Goal: Information Seeking & Learning: Learn about a topic

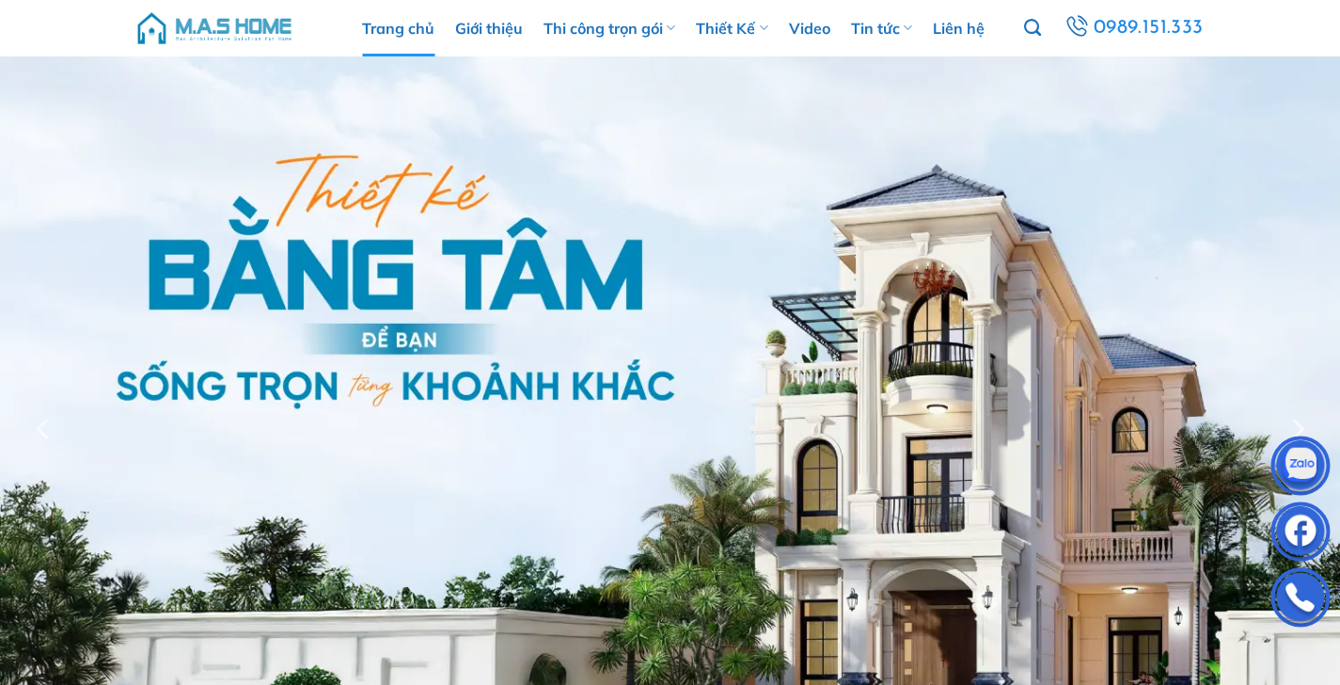
click at [270, 271] on img at bounding box center [670, 428] width 1340 height 745
click at [347, 353] on div at bounding box center [670, 428] width 1340 height 745
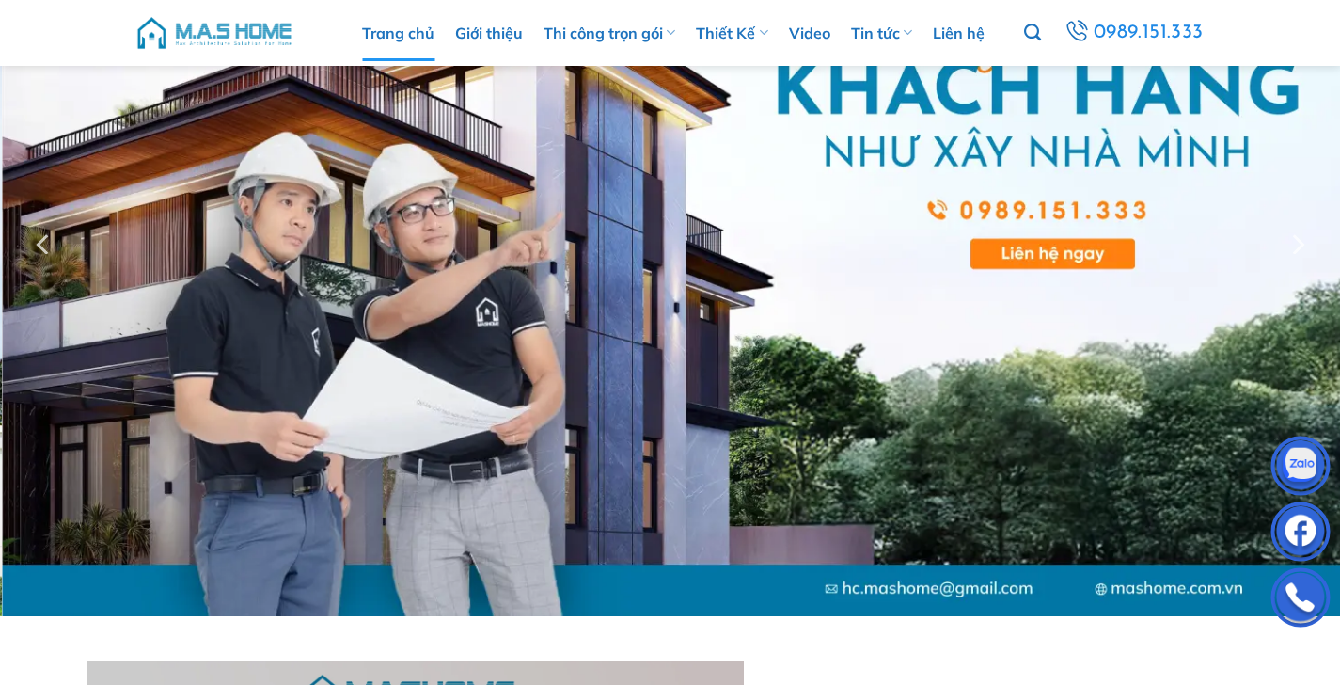
scroll to position [358, 0]
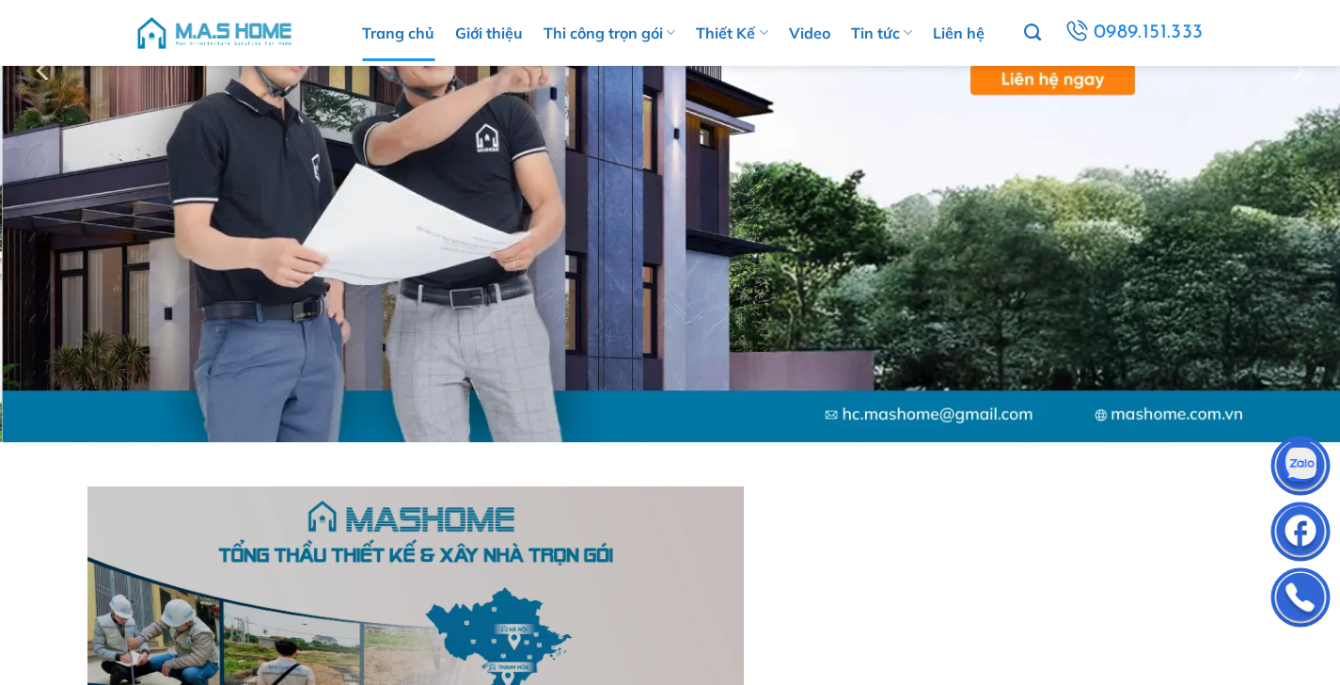
click at [450, 388] on div at bounding box center [670, 70] width 1340 height 744
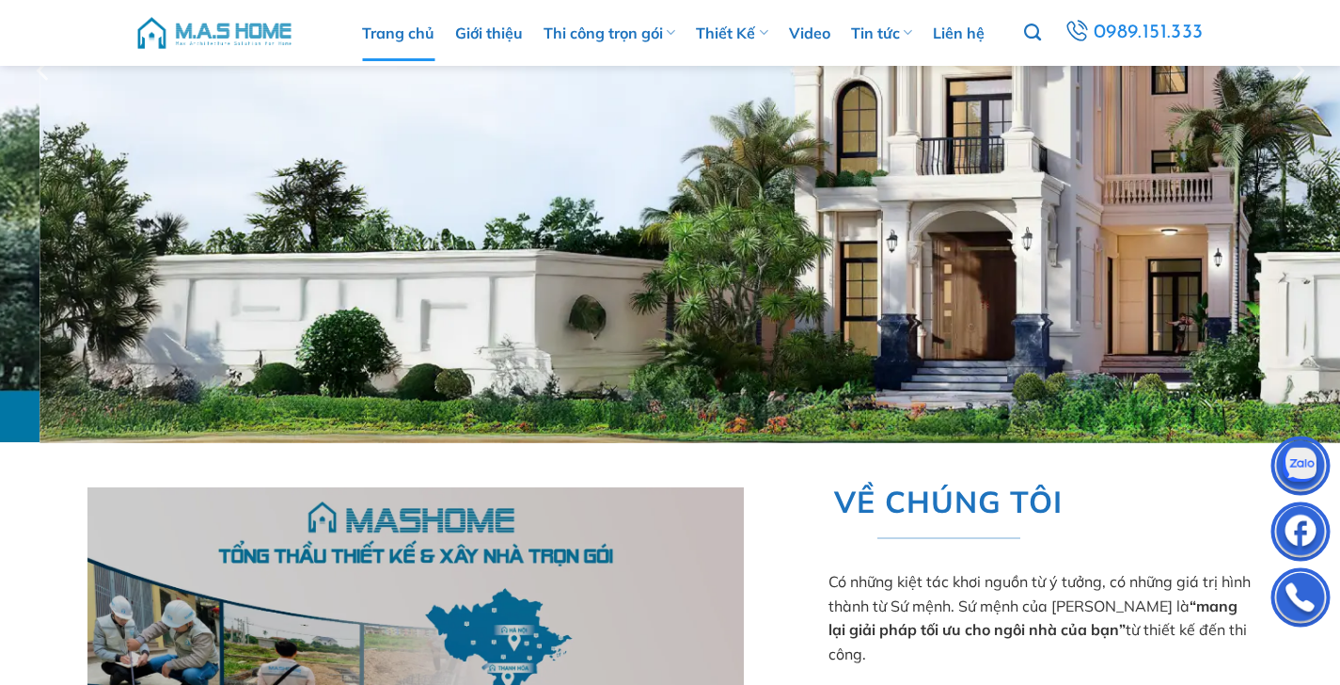
scroll to position [0, 0]
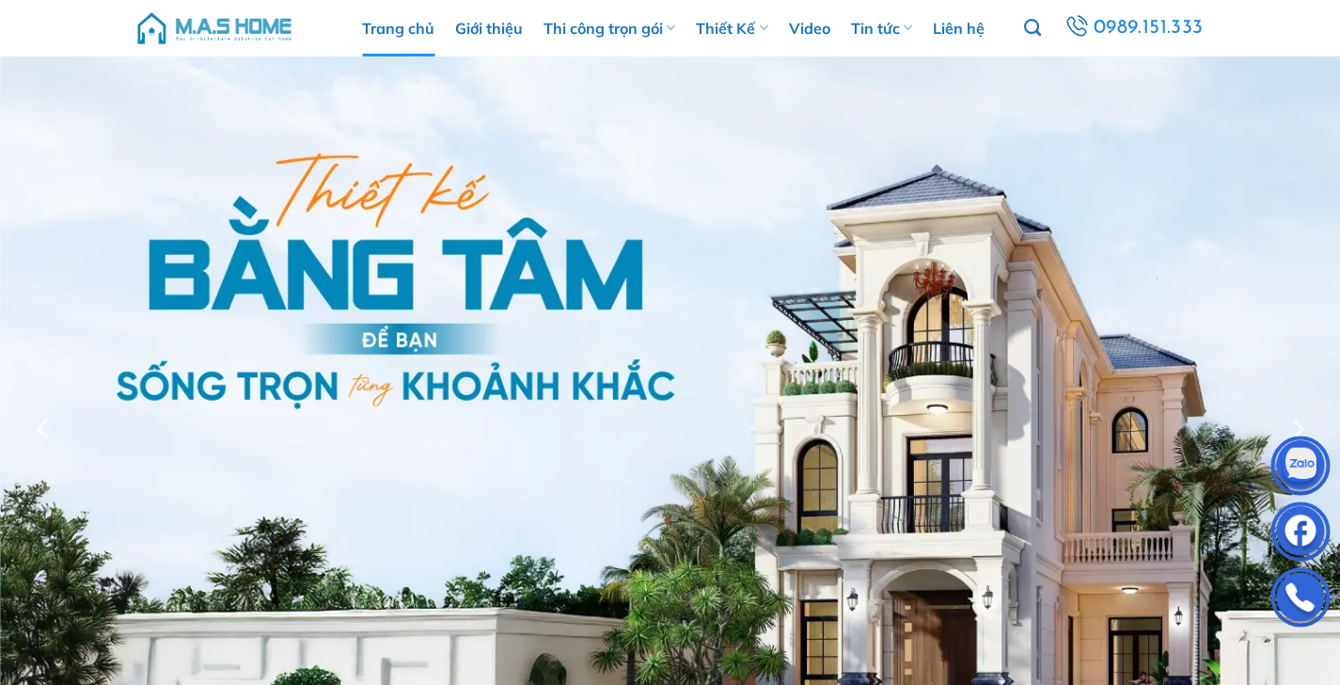
click at [593, 402] on div at bounding box center [670, 428] width 1340 height 745
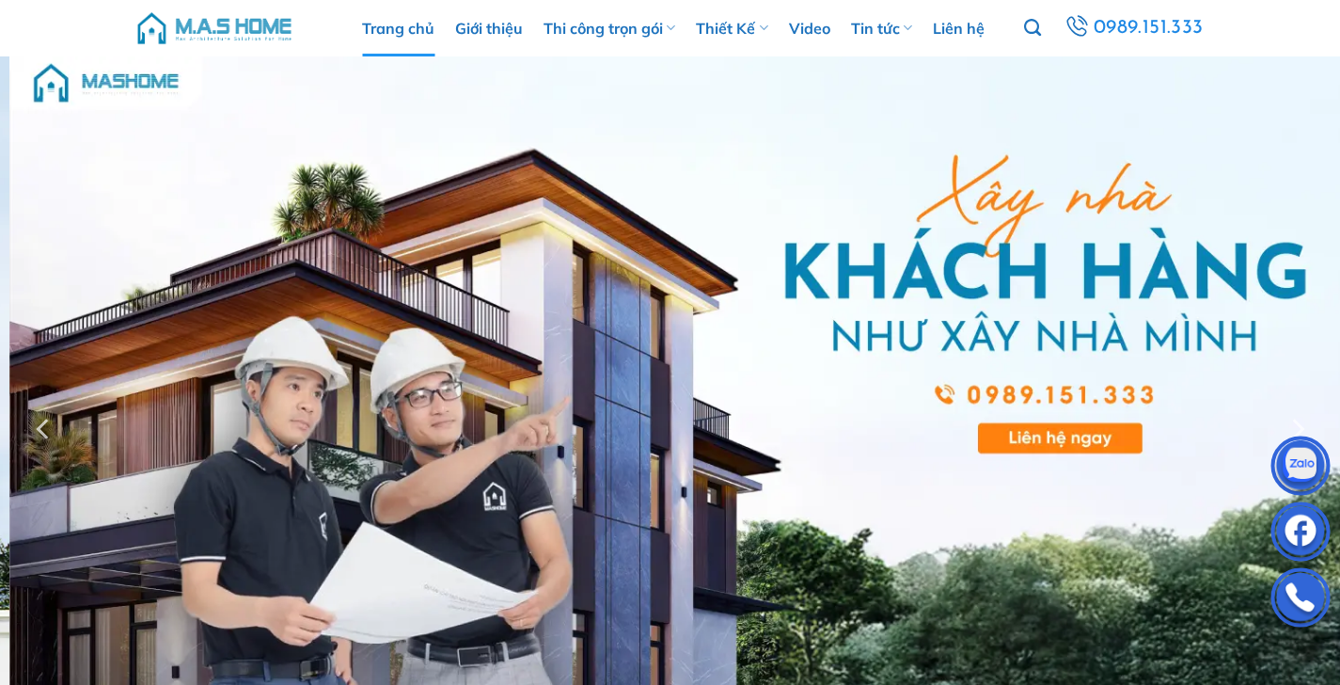
click at [639, 402] on div at bounding box center [670, 428] width 1340 height 744
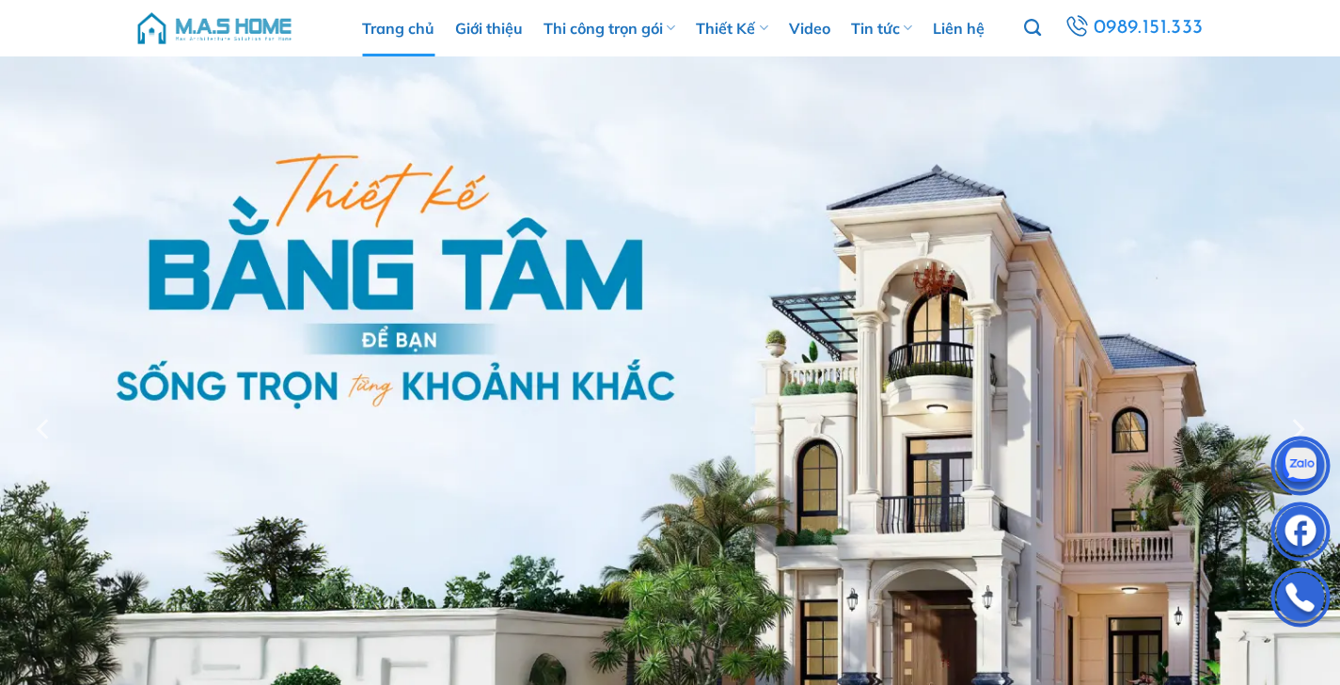
click at [644, 161] on img at bounding box center [670, 428] width 1340 height 745
click at [530, 442] on div at bounding box center [670, 428] width 1340 height 745
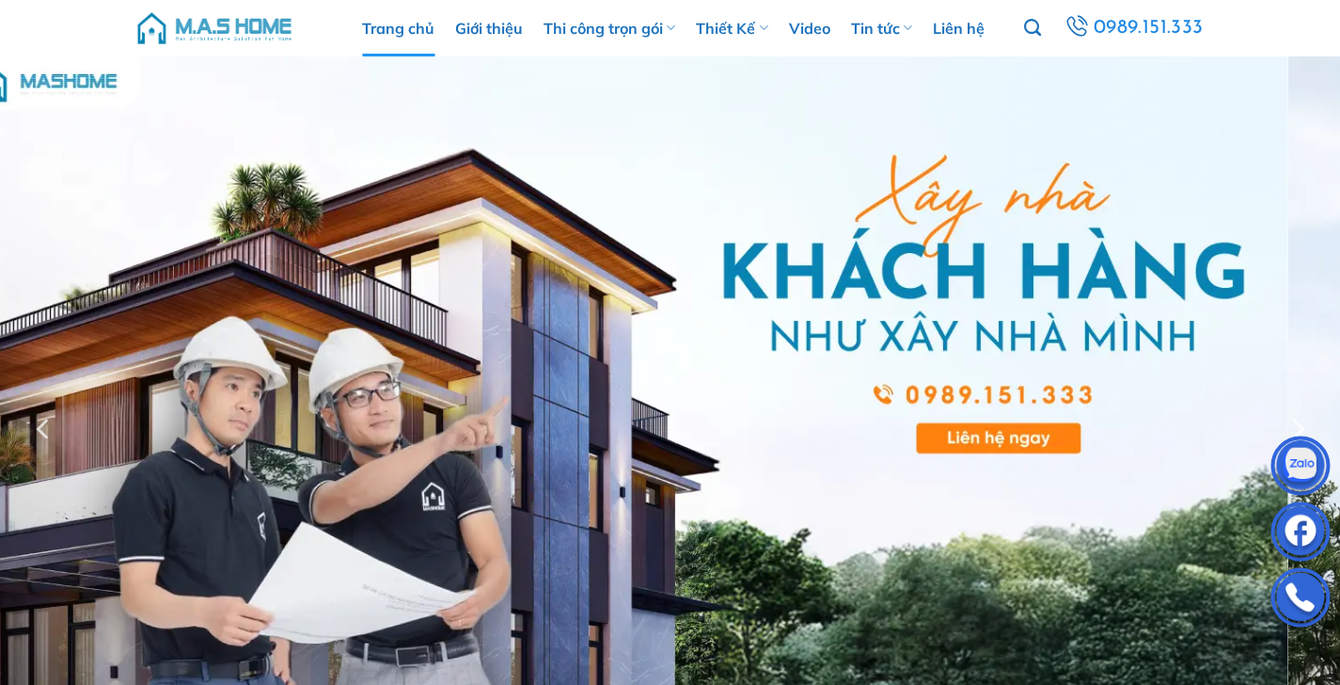
click at [817, 283] on div at bounding box center [670, 428] width 1340 height 744
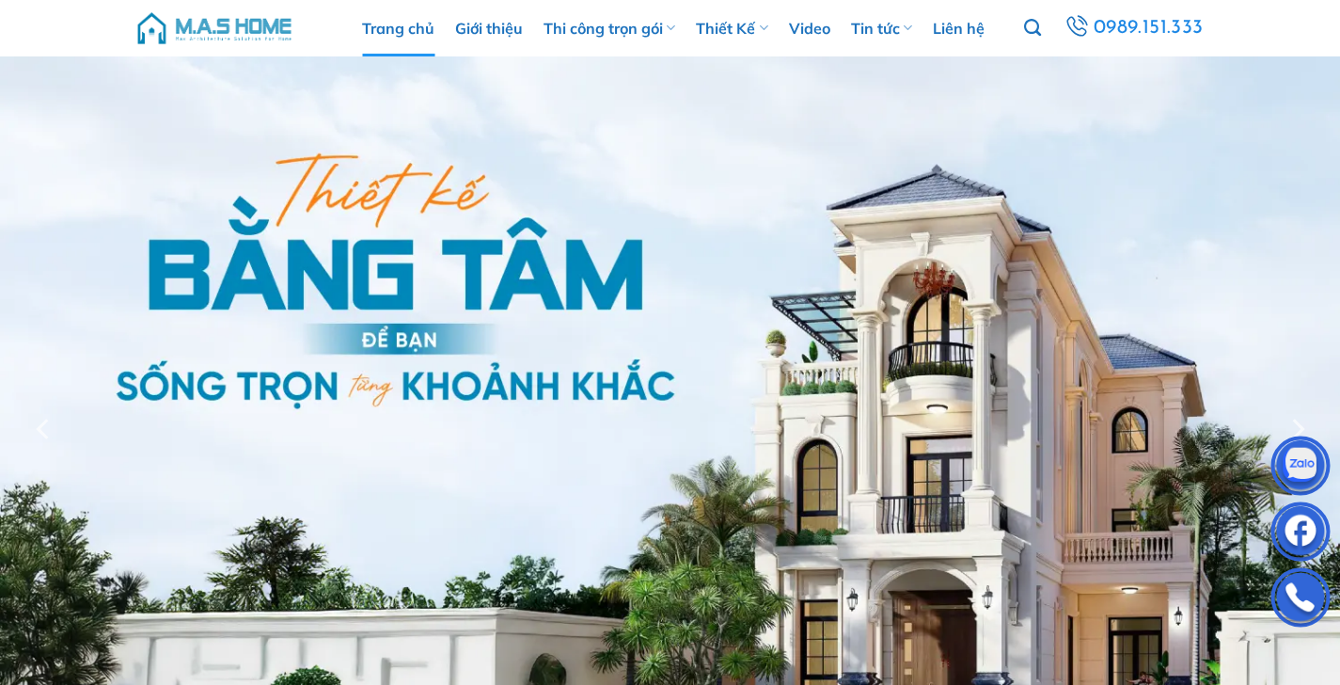
click at [0, 256] on div at bounding box center [670, 428] width 1340 height 745
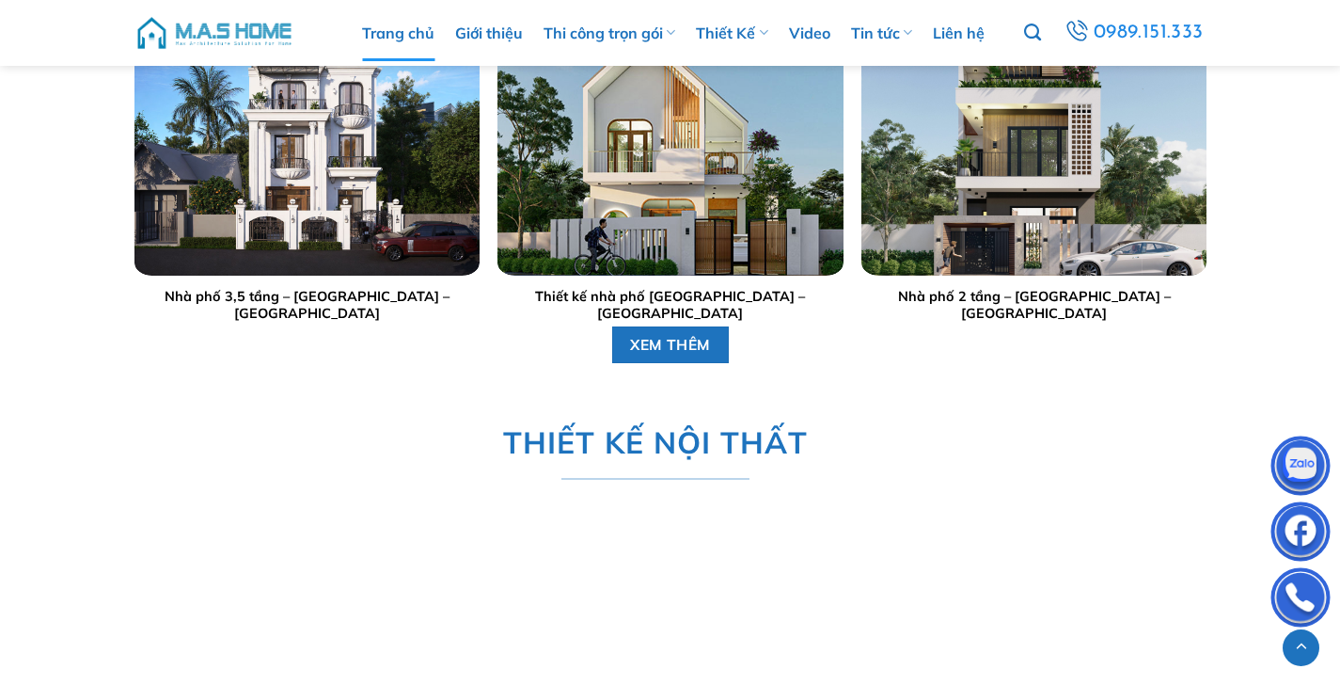
scroll to position [3927, 0]
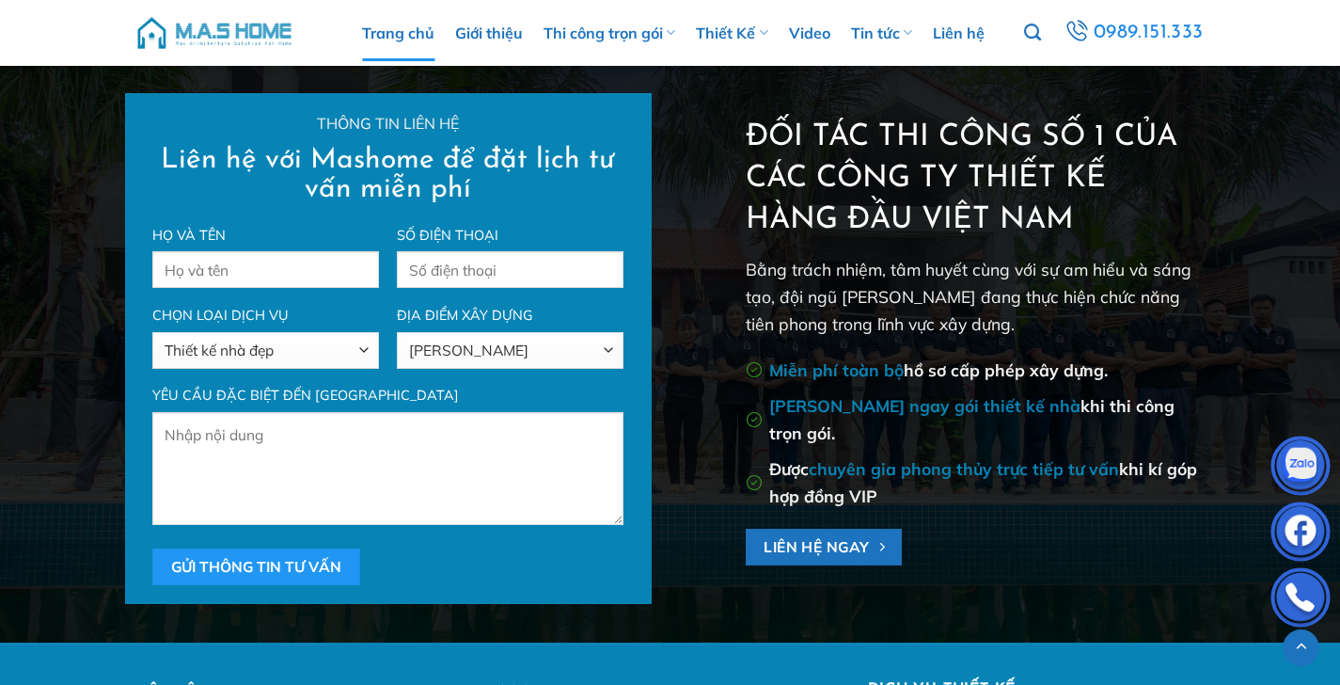
scroll to position [5448, 0]
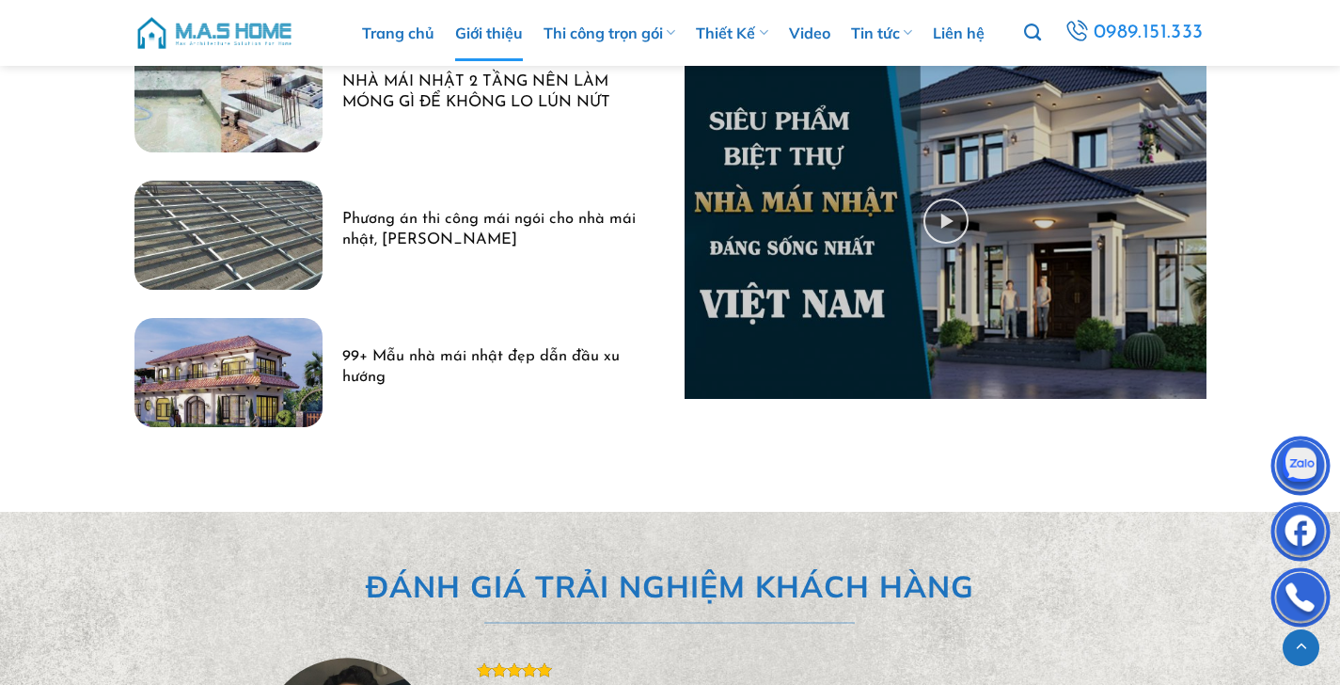
click at [489, 32] on link "Giới thiệu" at bounding box center [489, 33] width 68 height 56
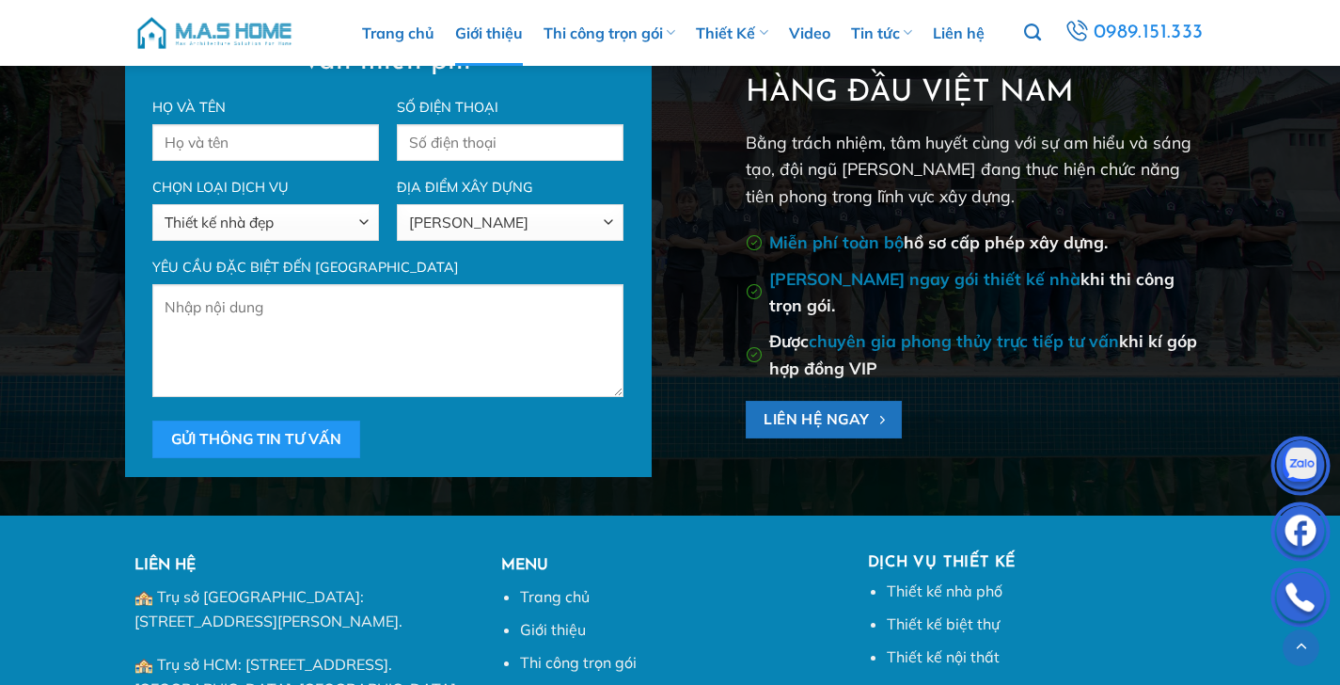
scroll to position [4242, 0]
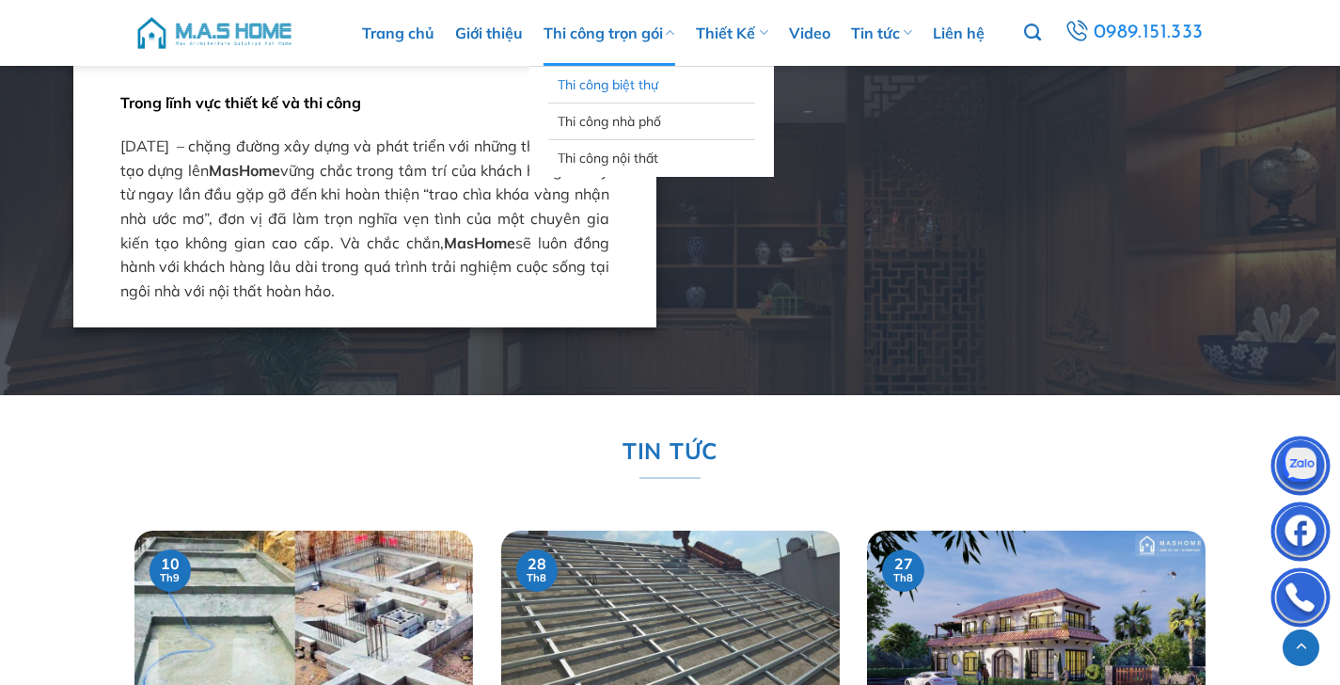
click at [577, 96] on link "Thi công biệt thự" at bounding box center [652, 85] width 188 height 36
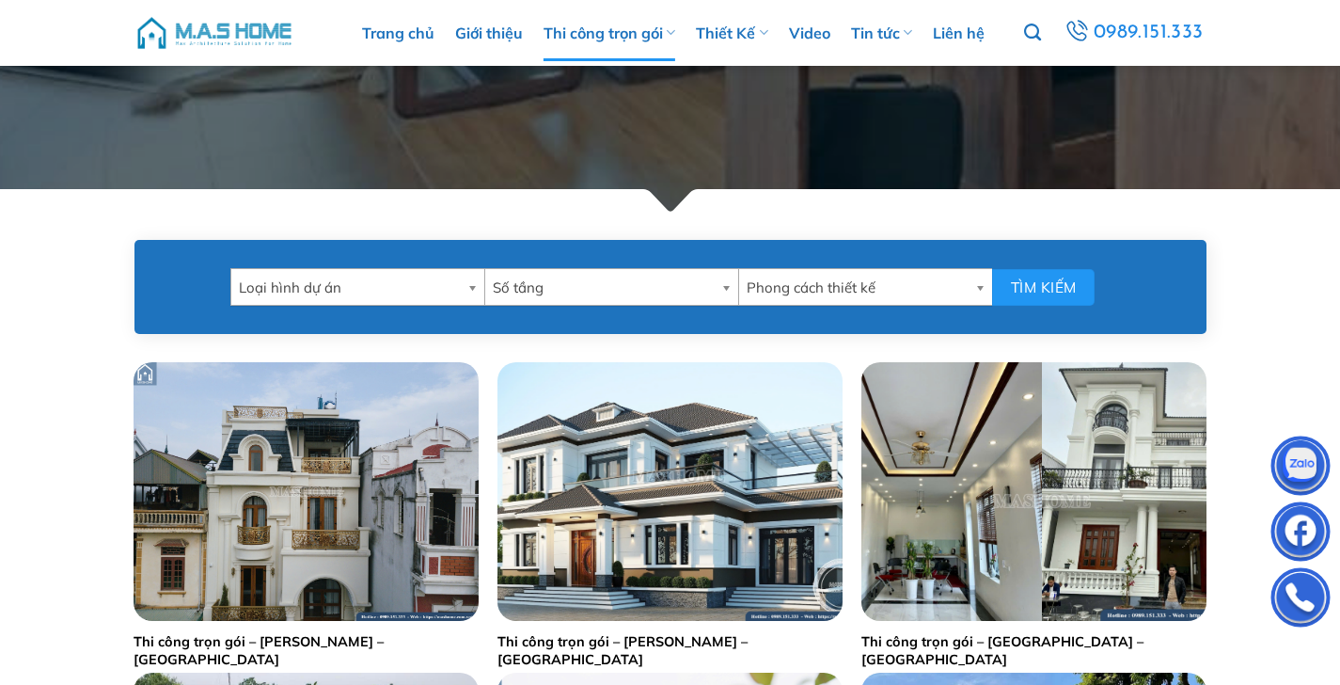
drag, startPoint x: 55, startPoint y: 340, endPoint x: 69, endPoint y: 334, distance: 15.6
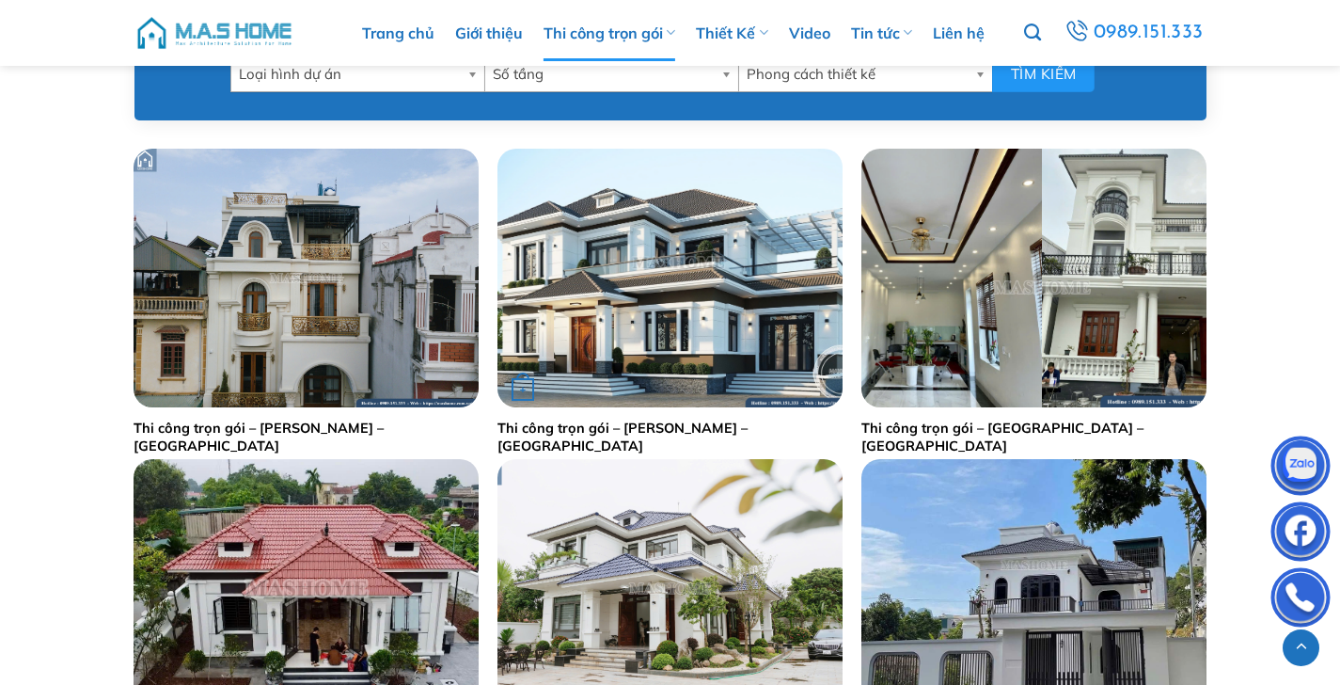
scroll to position [537, 0]
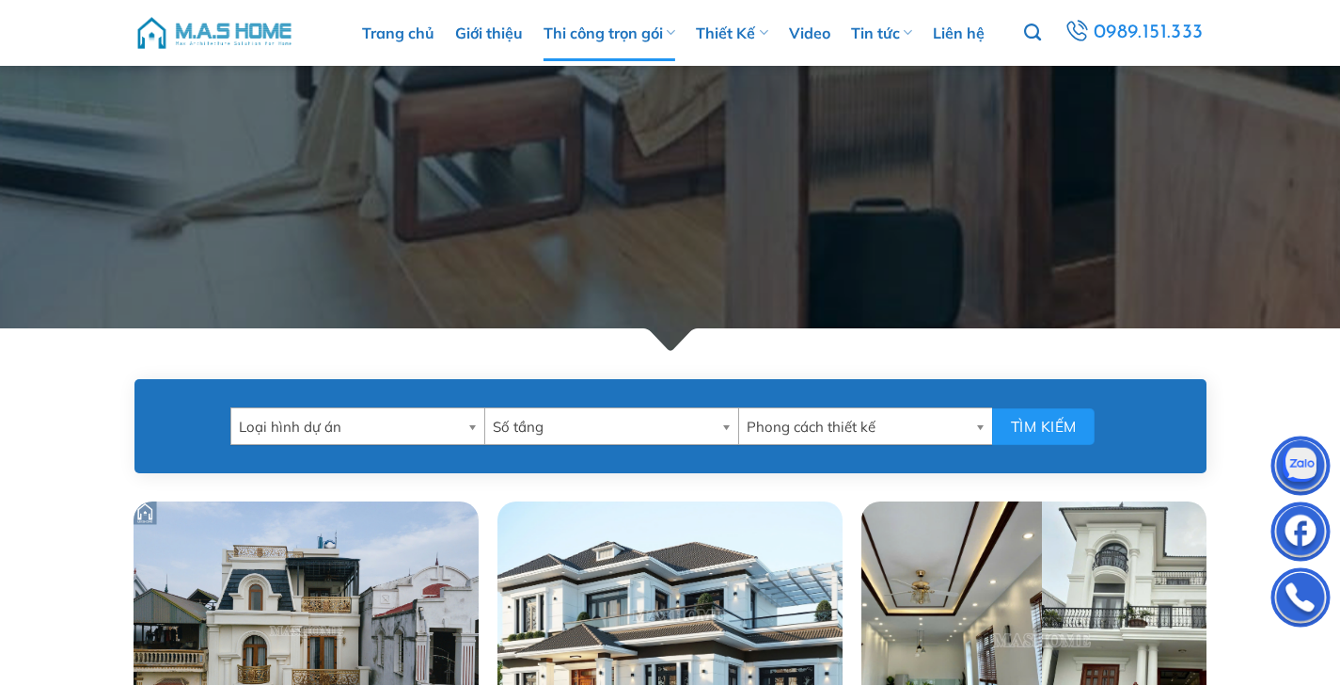
click at [433, 418] on span "Loại hình dự án" at bounding box center [349, 427] width 221 height 38
click at [560, 385] on div "Loại hình dự án Bệnh viện Biệt thự Lâu đài Nhà phố Nội thất Quán bar-Karoke - c…" at bounding box center [670, 426] width 1072 height 94
click at [649, 434] on span "Số tầng" at bounding box center [603, 427] width 221 height 38
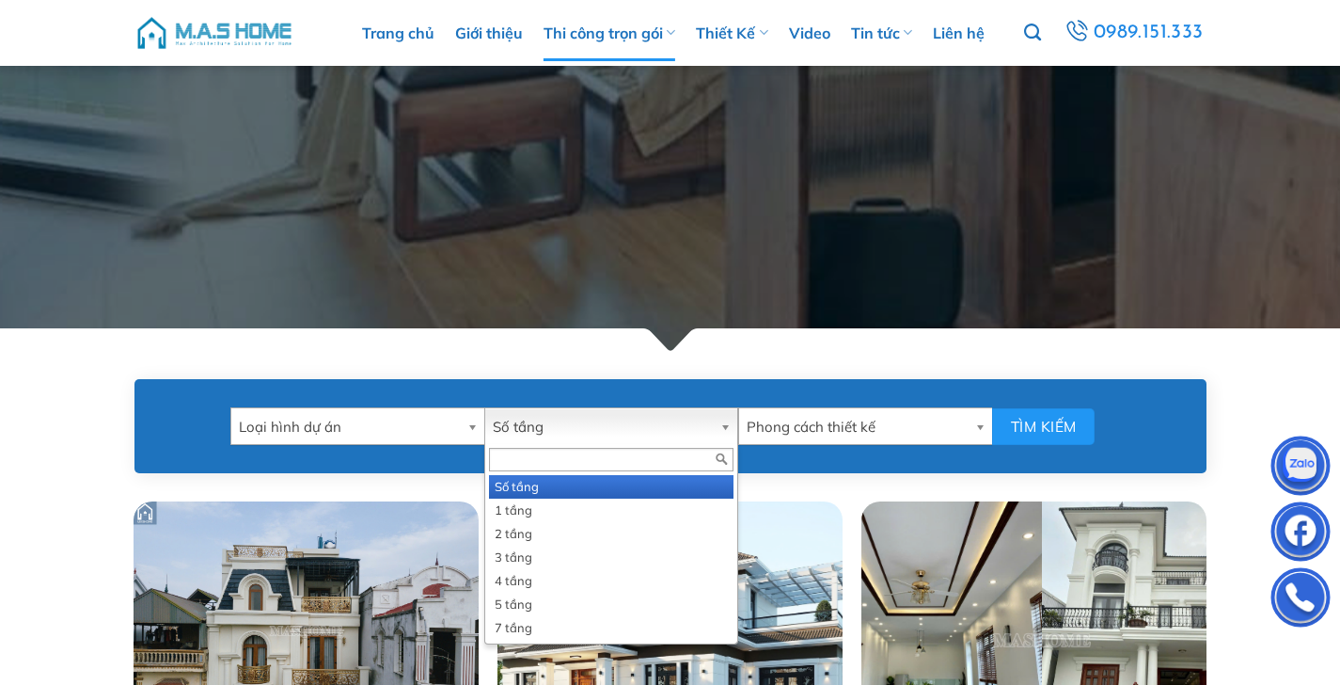
drag, startPoint x: 569, startPoint y: 383, endPoint x: 588, endPoint y: 388, distance: 19.6
click at [569, 383] on div "Loại hình dự án Bệnh viện Biệt thự Lâu đài Nhà phố Nội thất Quán bar-Karoke - c…" at bounding box center [670, 426] width 1072 height 94
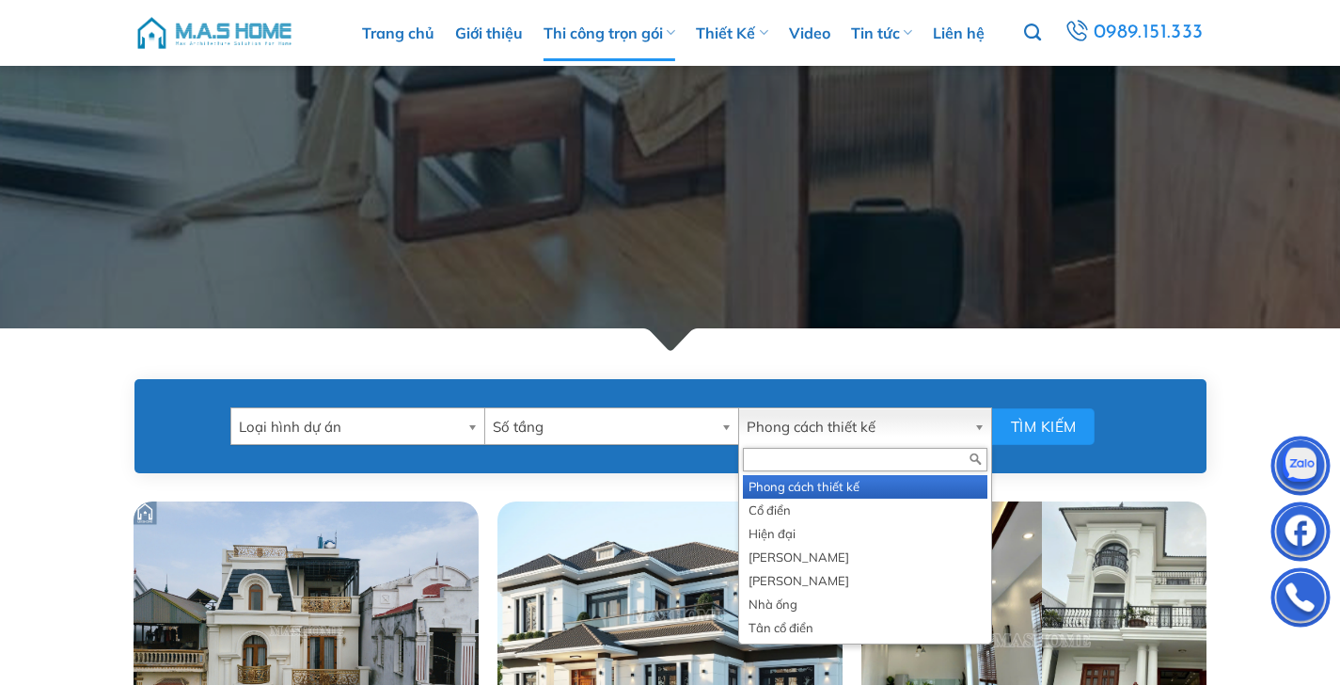
click at [845, 444] on div "Phong cách thiết kế Phong cách thiết kế Cổ điển Hiện đại Mái Nhật Mái thái Nhà …" at bounding box center [865, 426] width 254 height 38
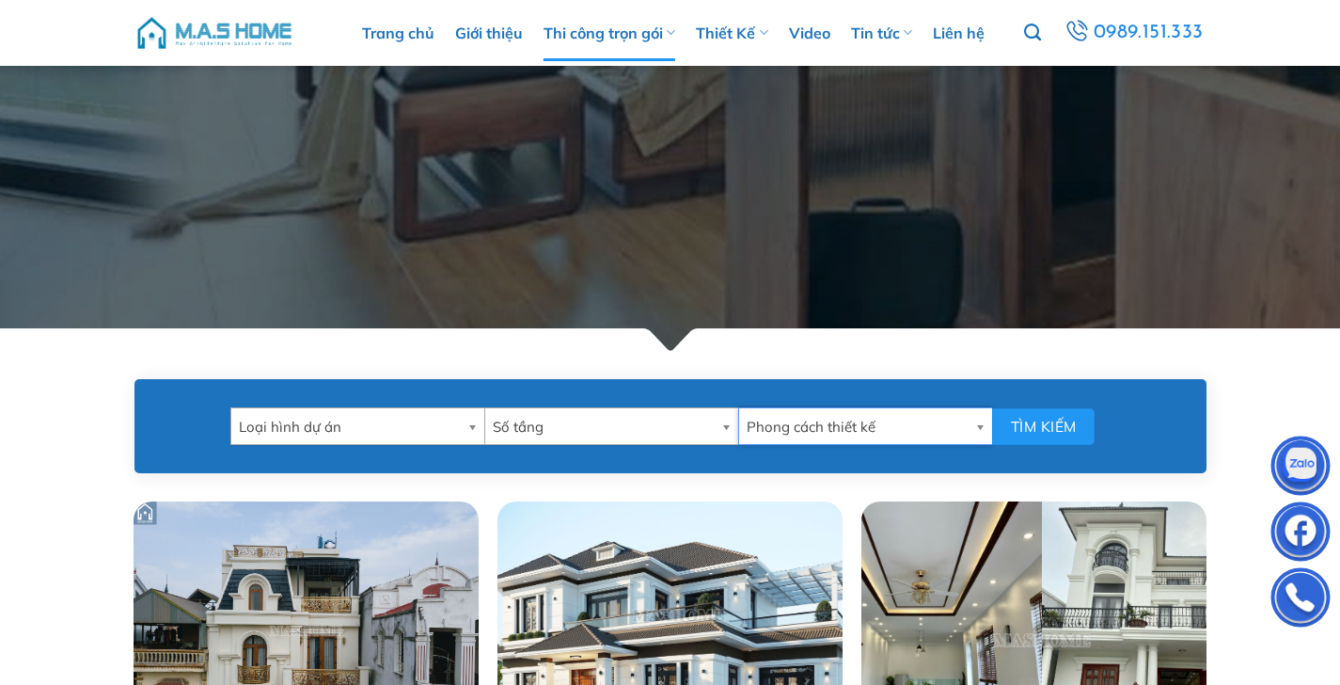
click at [840, 434] on span "Phong cách thiết kế" at bounding box center [857, 427] width 221 height 38
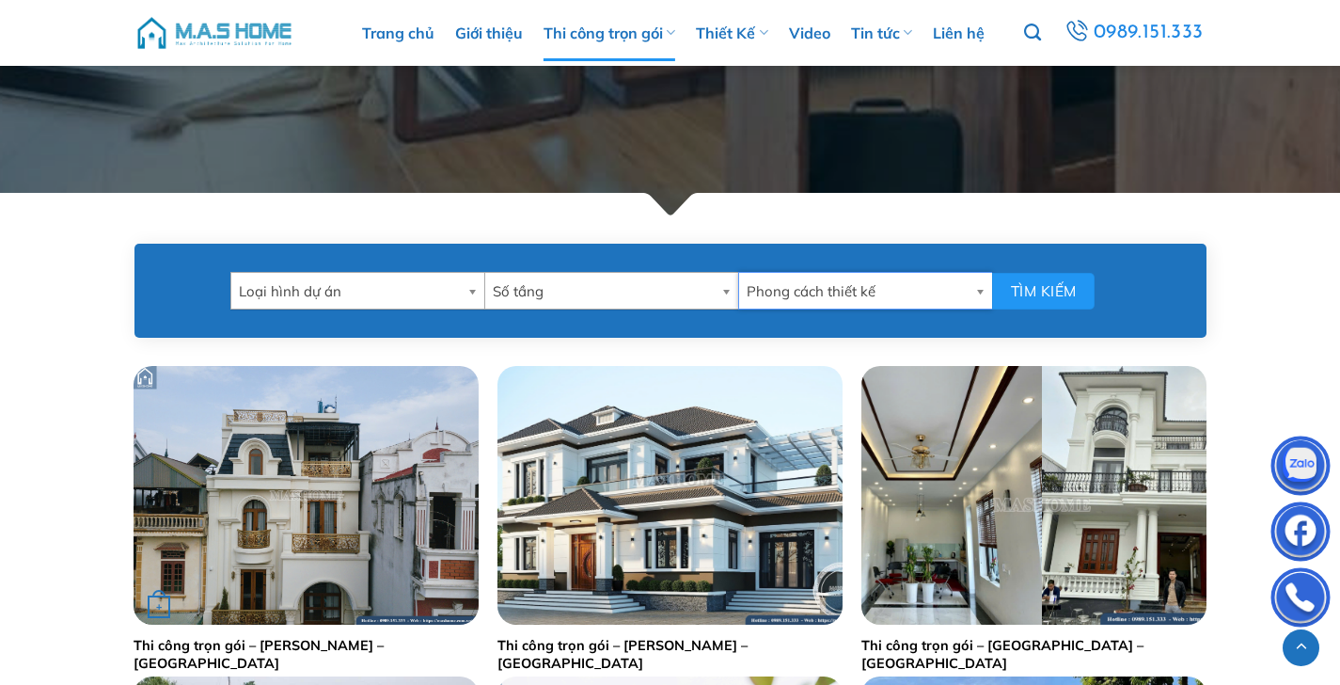
scroll to position [923, 0]
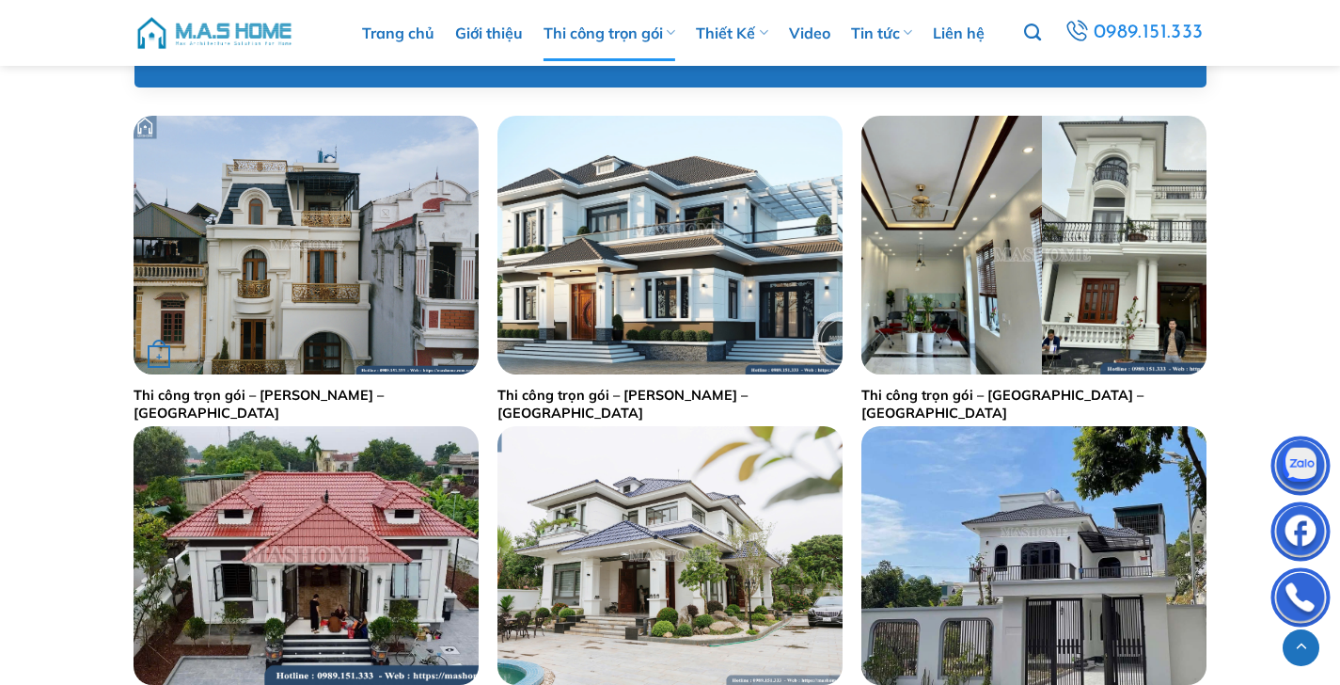
click at [289, 396] on link "Thi công trọn gói – Anh Tuấn – Gia Lâm" at bounding box center [306, 404] width 345 height 35
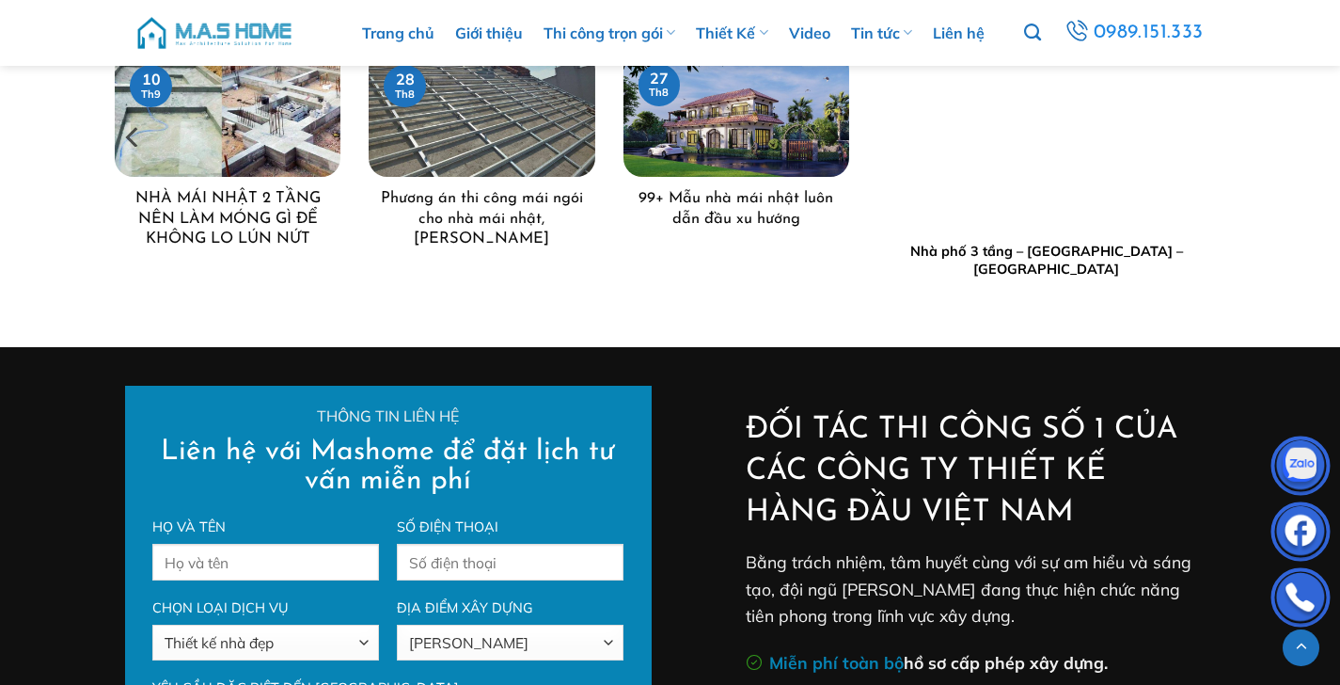
scroll to position [8624, 0]
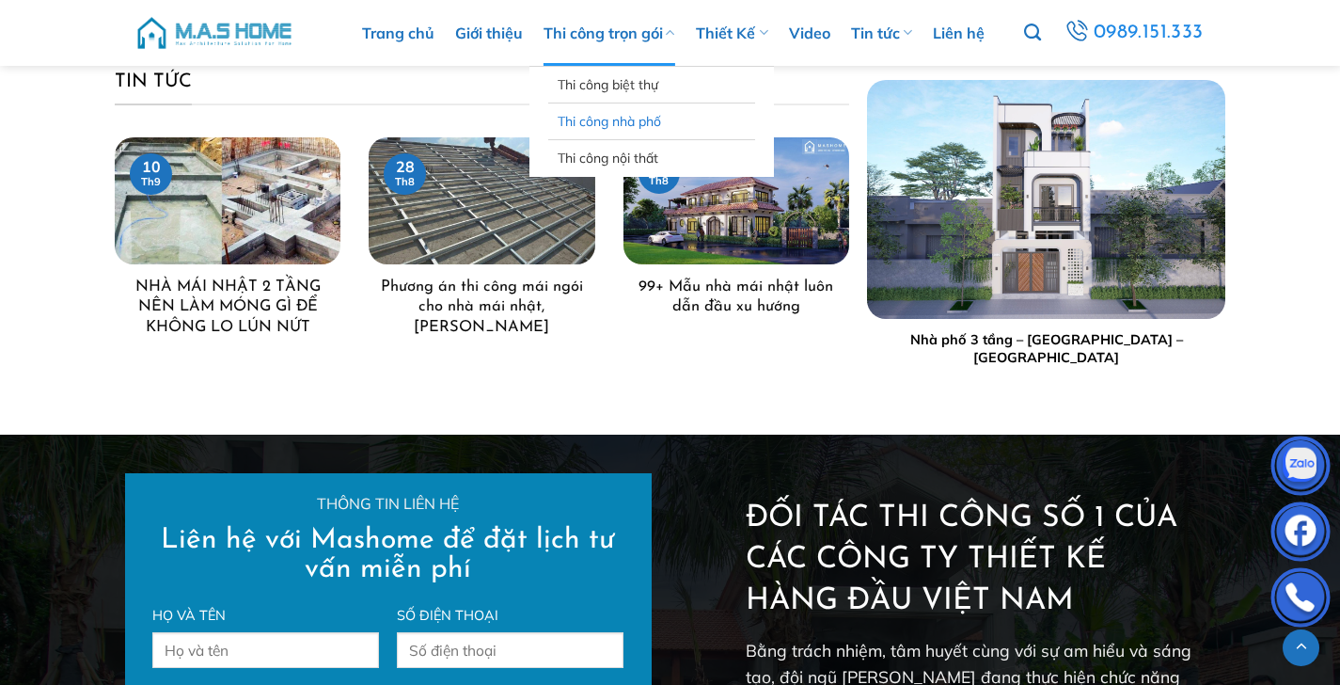
click at [603, 121] on link "Thi công nhà phố" at bounding box center [652, 121] width 188 height 36
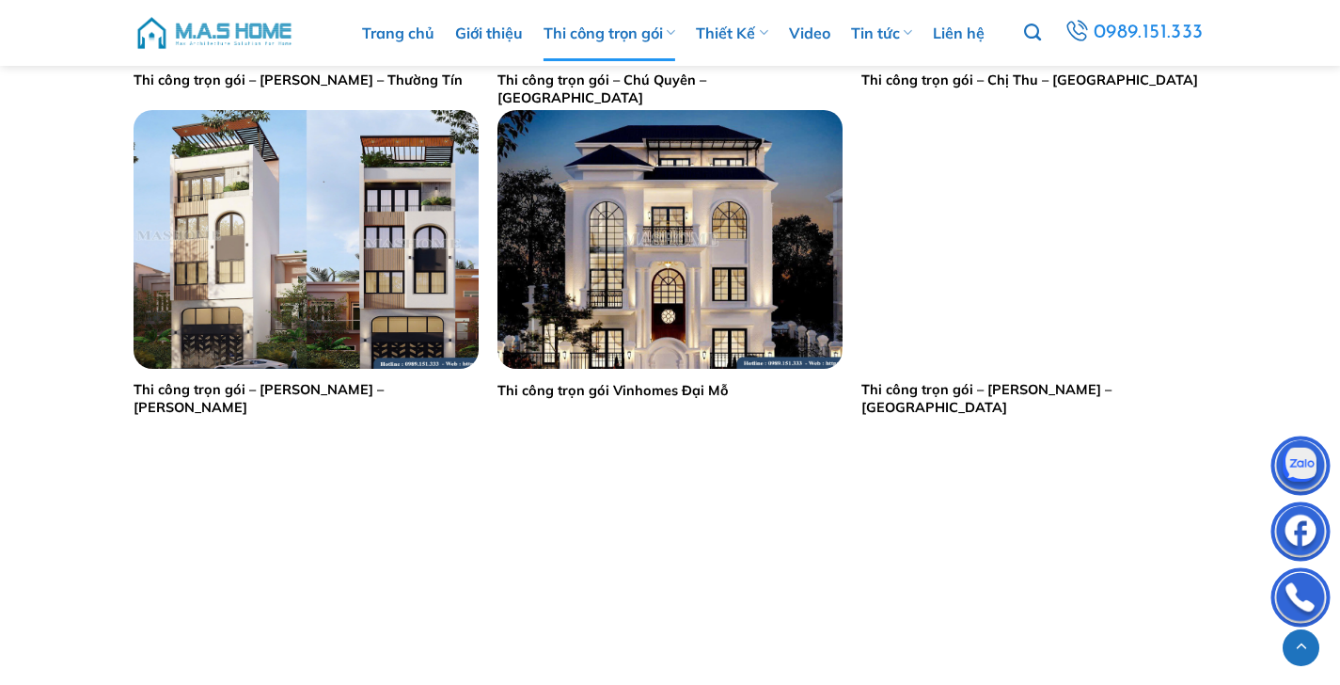
scroll to position [1526, 0]
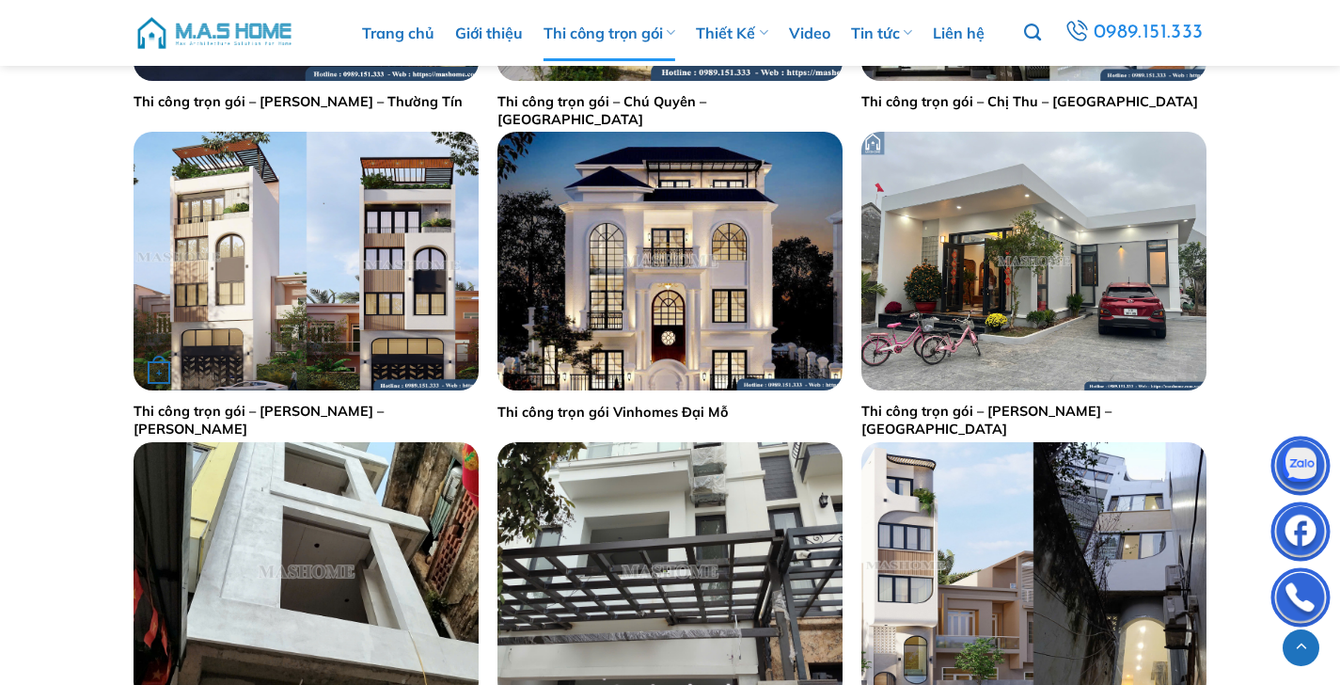
click at [328, 371] on img "Thi công trọn gói - Anh Tùng - Hoài Đức" at bounding box center [306, 261] width 345 height 259
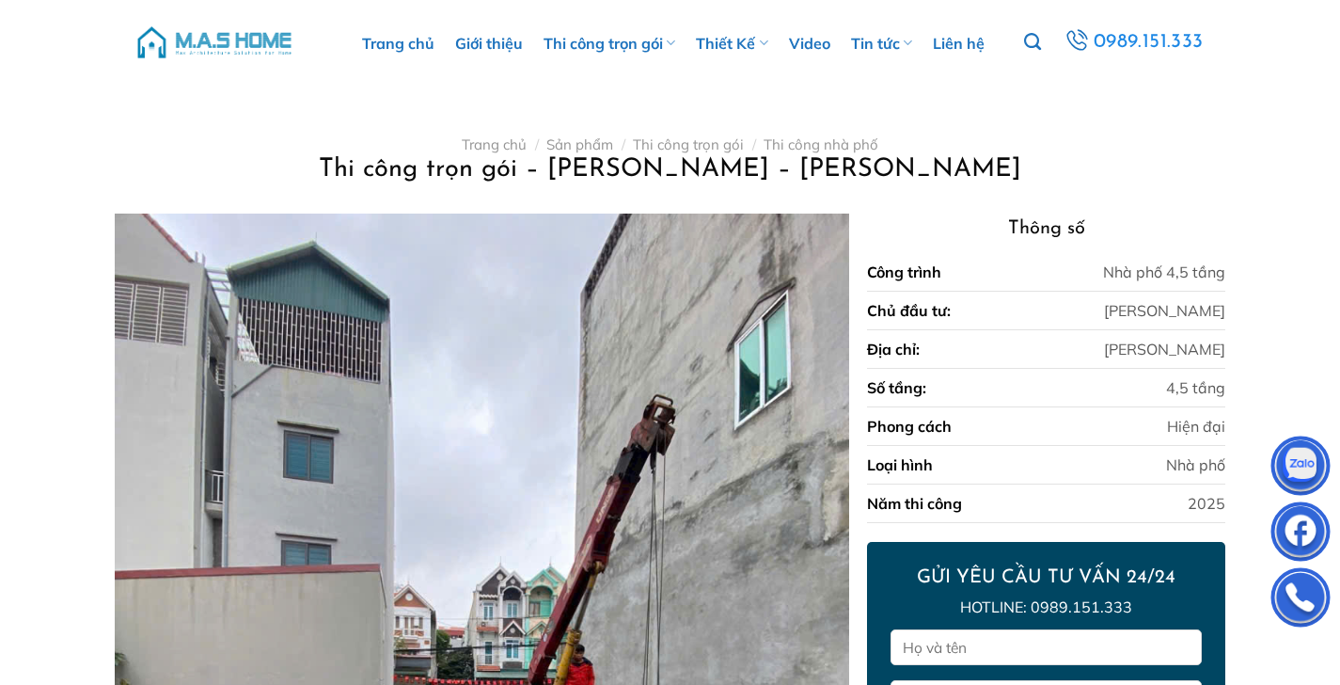
scroll to position [1748, 0]
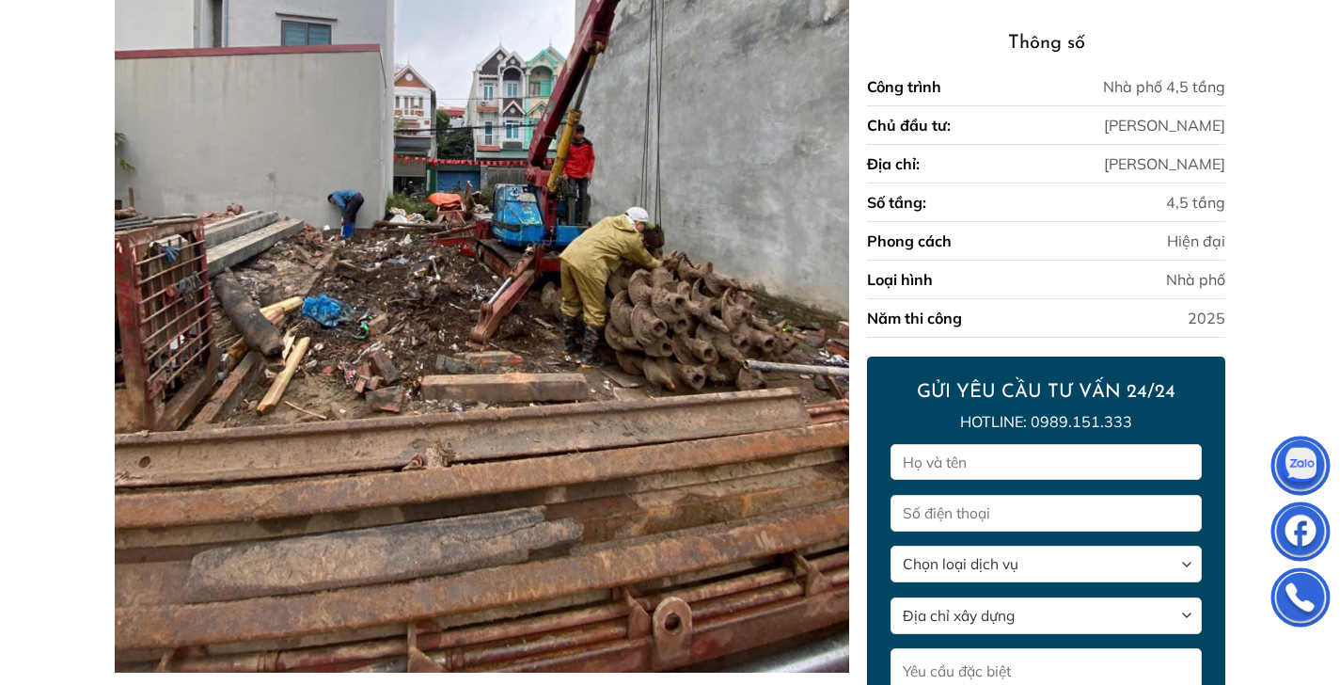
drag, startPoint x: 55, startPoint y: 164, endPoint x: 725, endPoint y: 418, distance: 716.1
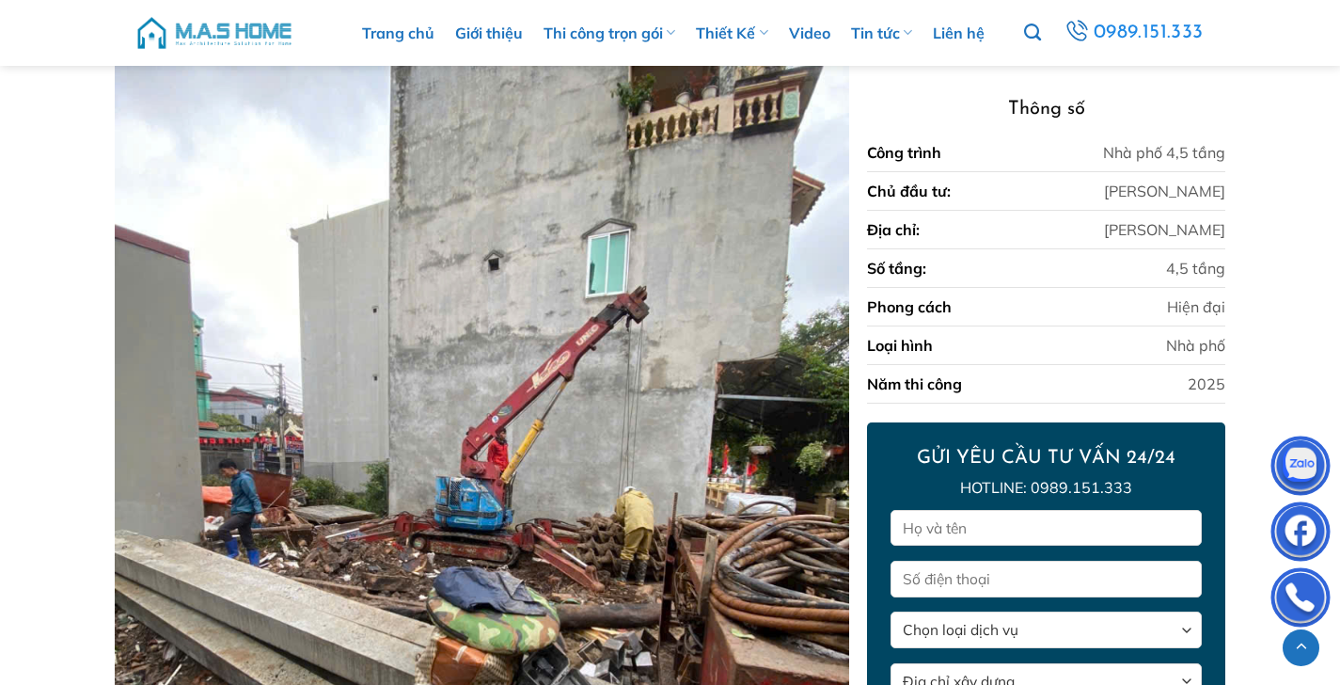
scroll to position [2672, 0]
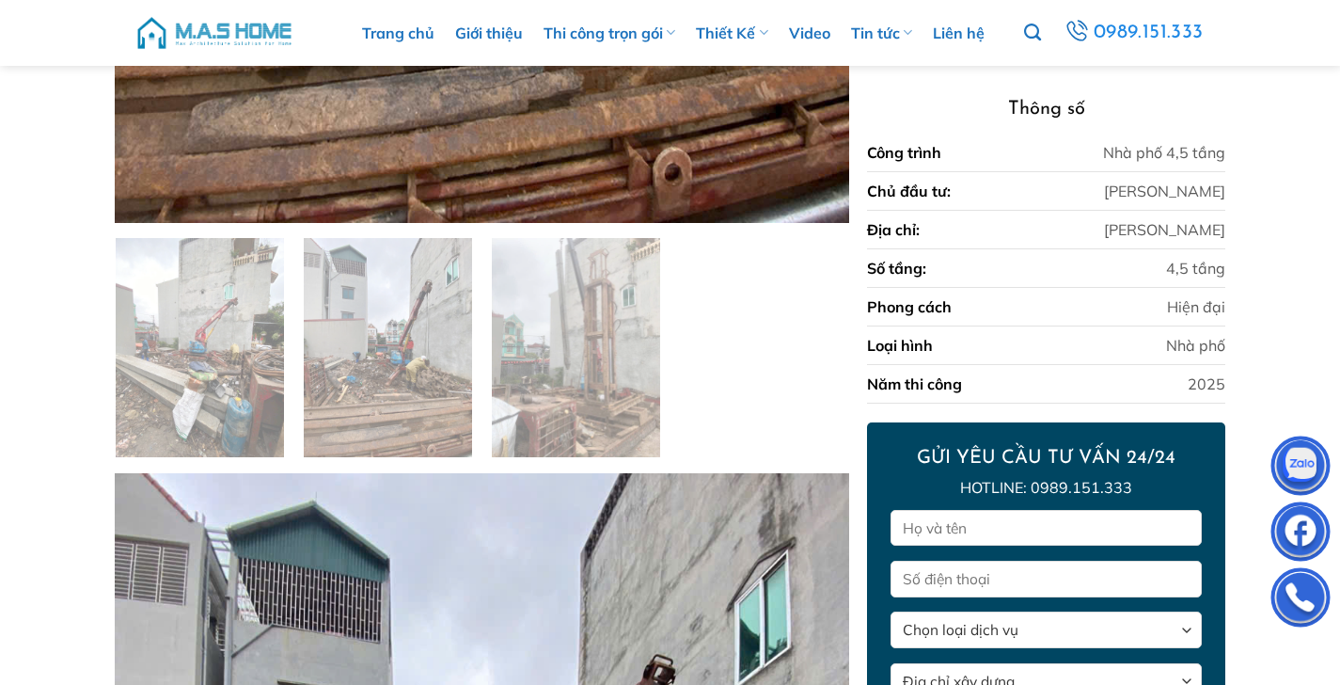
scroll to position [0, 0]
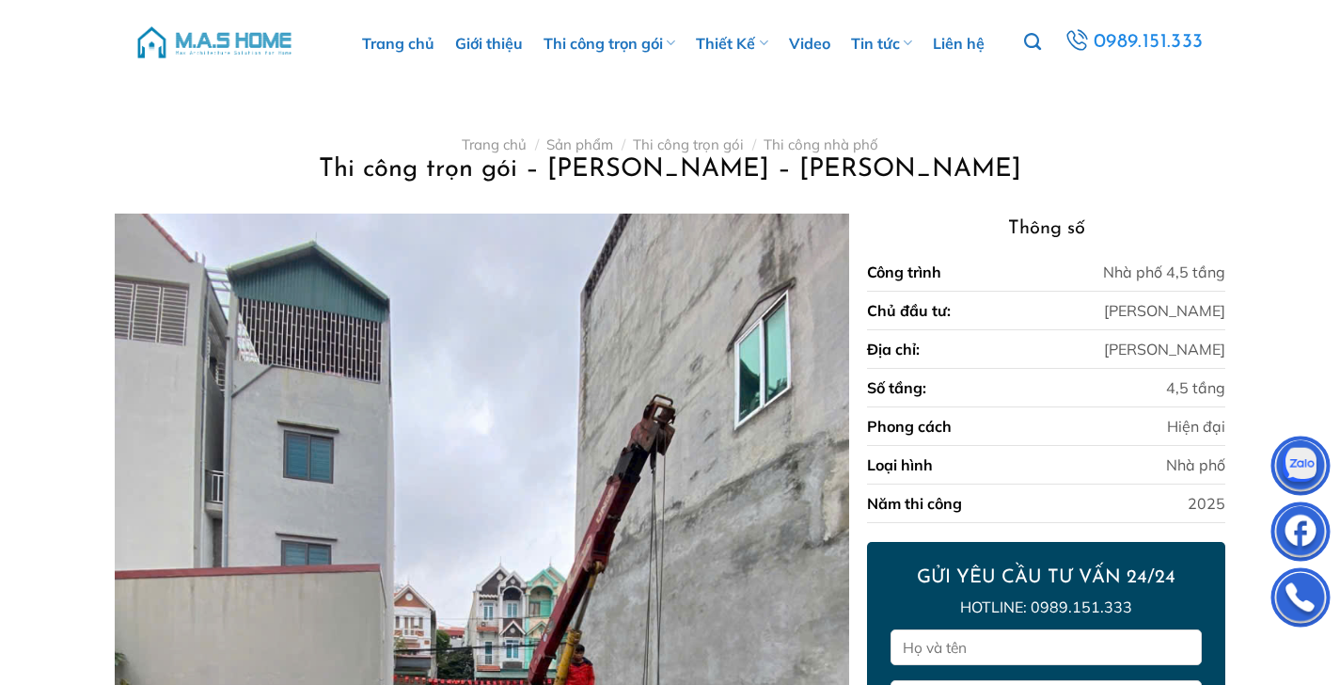
drag, startPoint x: 310, startPoint y: 133, endPoint x: 308, endPoint y: 143, distance: 10.5
click at [309, 136] on div "Trang chủ / Sản phẩm / Thi công trọn gói / Thi công nhà phố Thi công trọn gói –…" at bounding box center [670, 167] width 1094 height 91
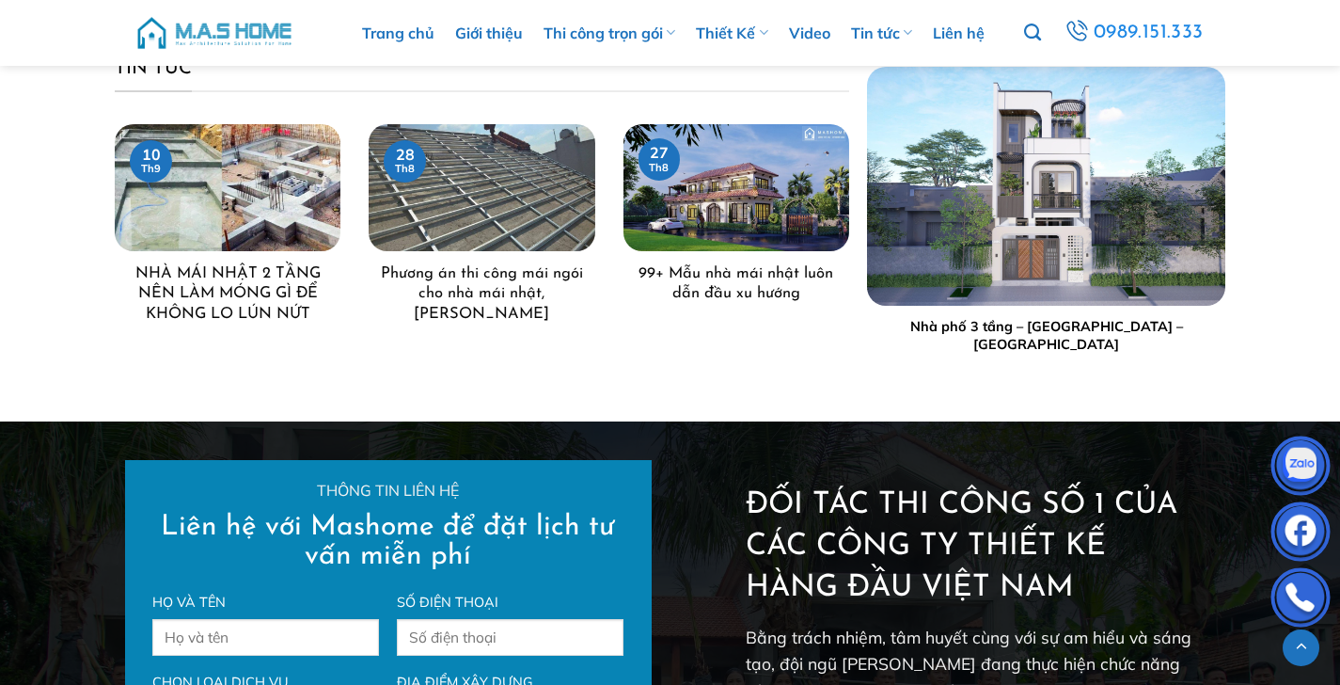
scroll to position [4651, 0]
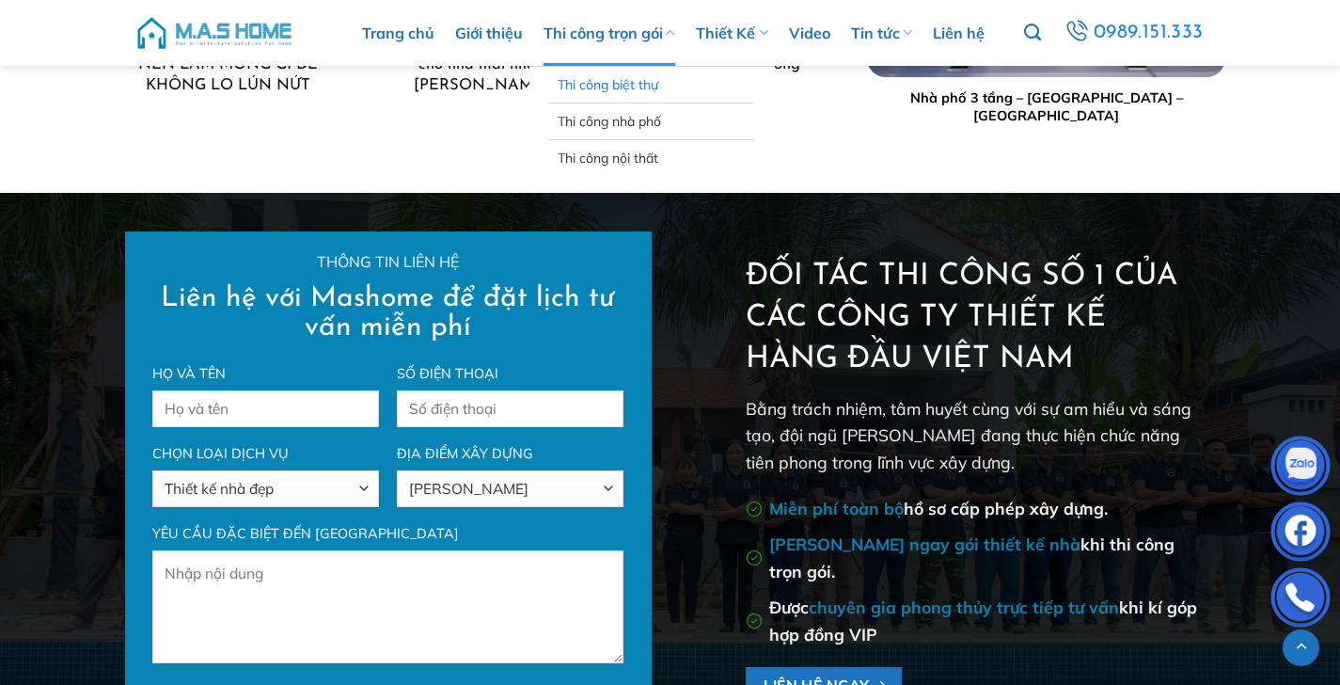
click at [616, 77] on link "Thi công biệt thự" at bounding box center [652, 85] width 188 height 36
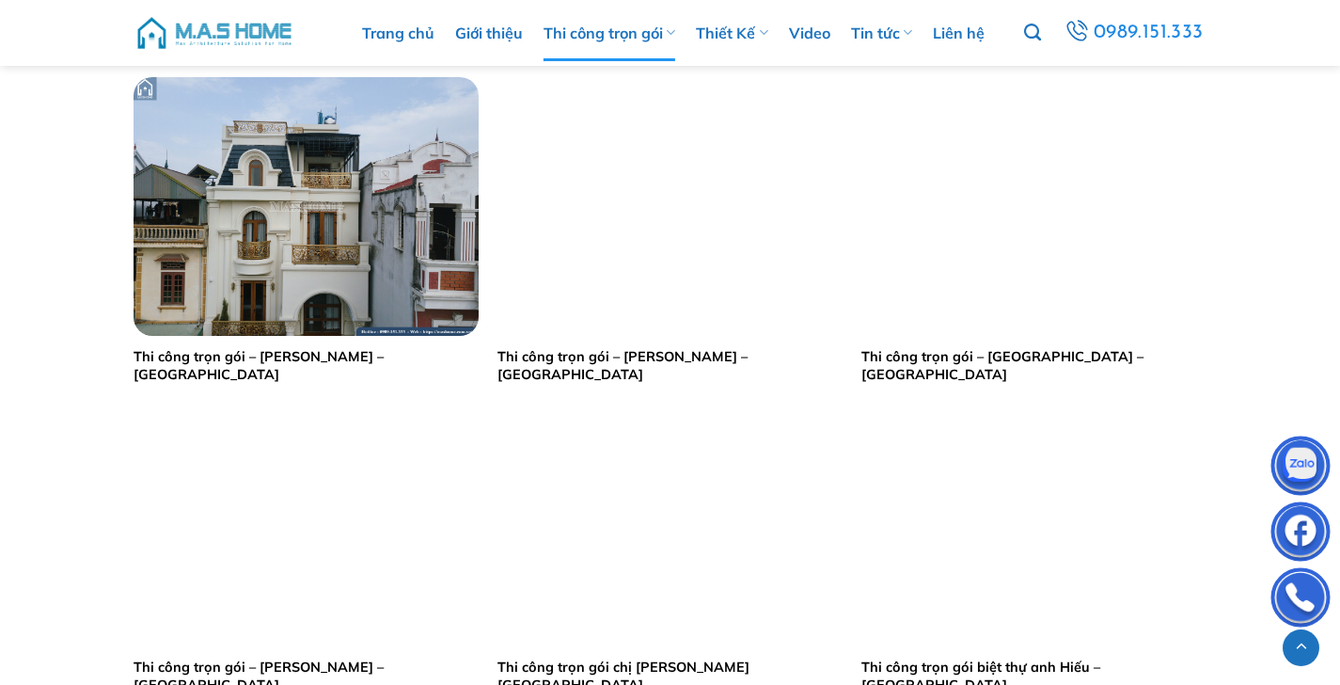
scroll to position [1298, 0]
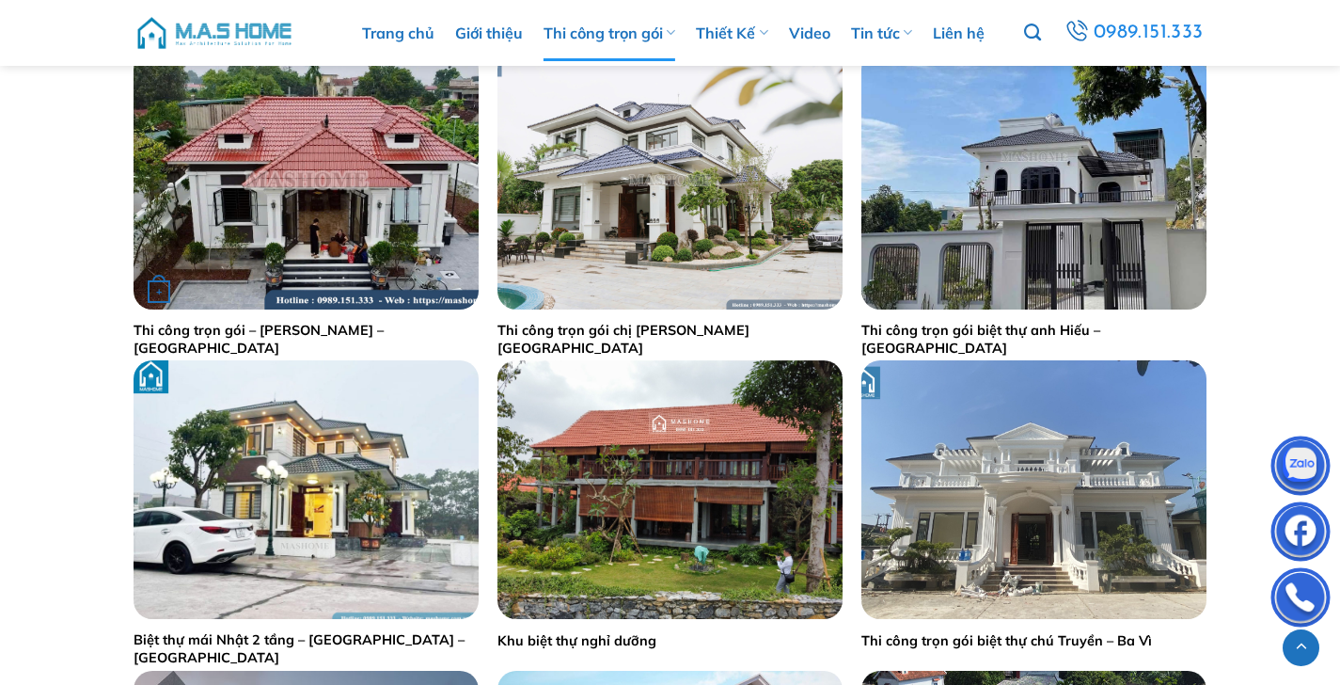
click at [336, 306] on img "Thi công trọn gói - Anh Vũ - Hà Nam" at bounding box center [306, 180] width 345 height 259
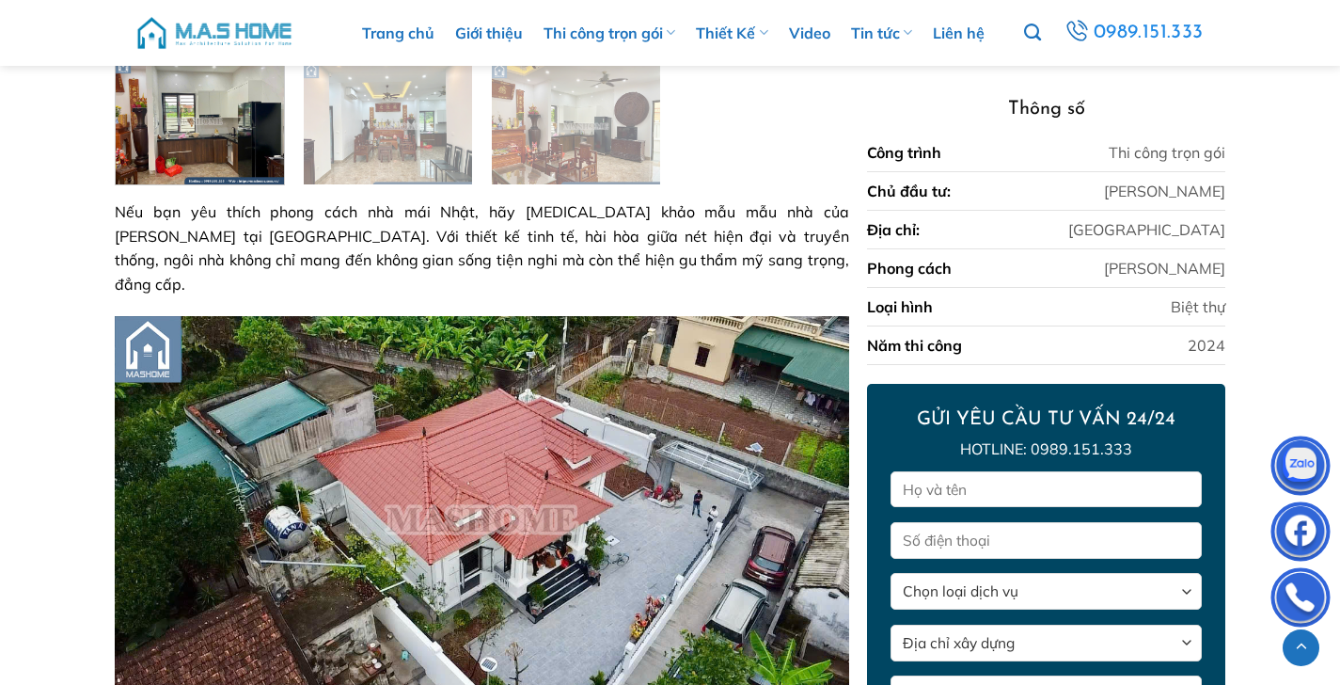
scroll to position [813, 0]
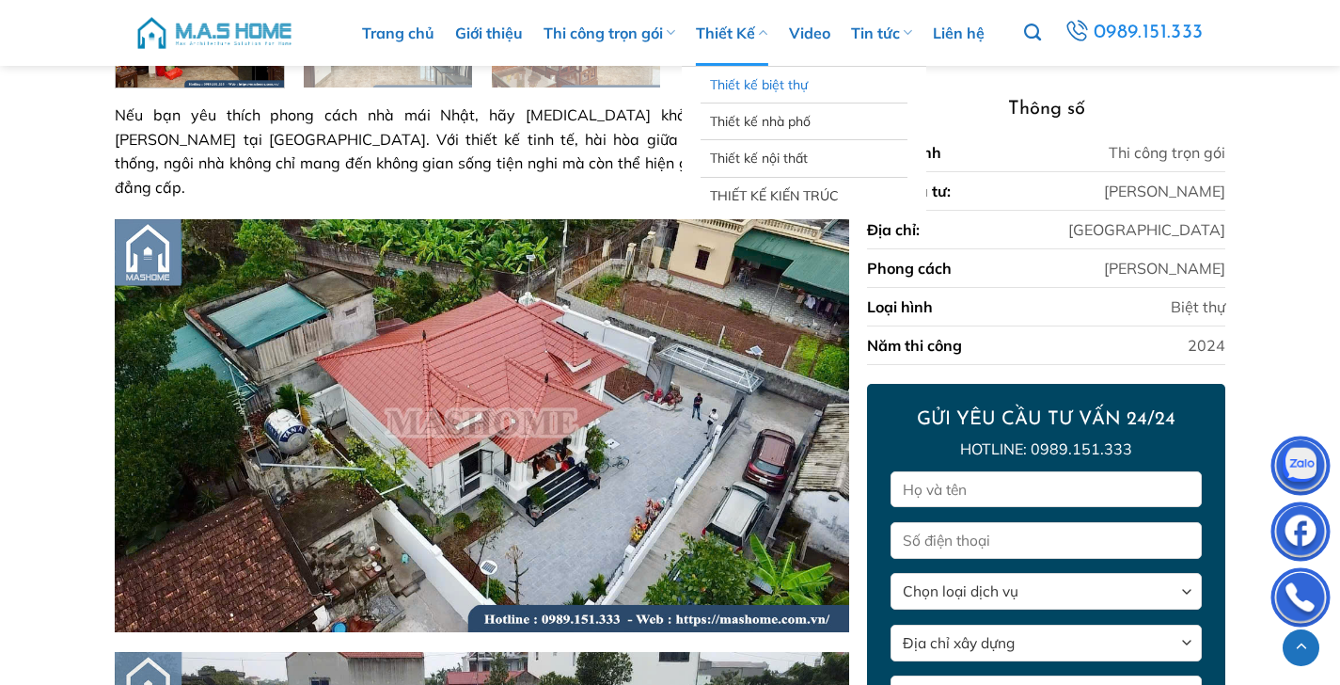
click at [747, 82] on link "Thiết kế biệt thự" at bounding box center [804, 85] width 188 height 36
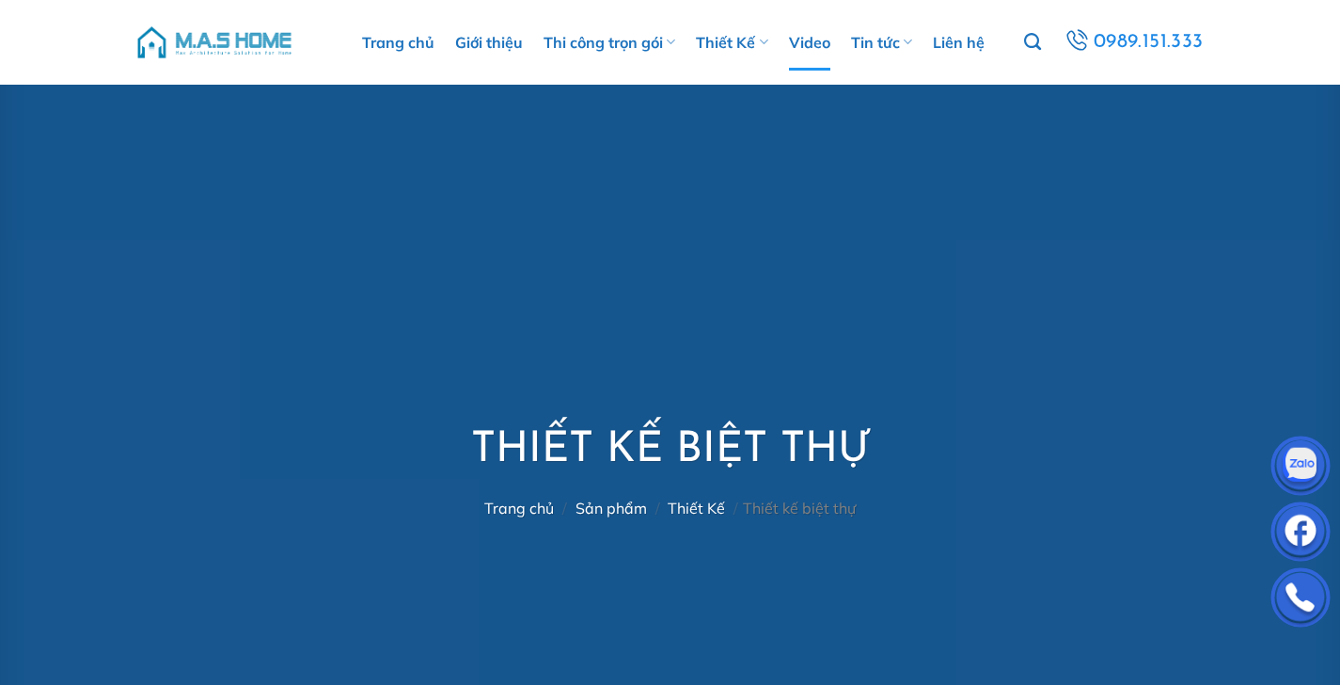
click at [823, 38] on link "Video" at bounding box center [809, 42] width 41 height 56
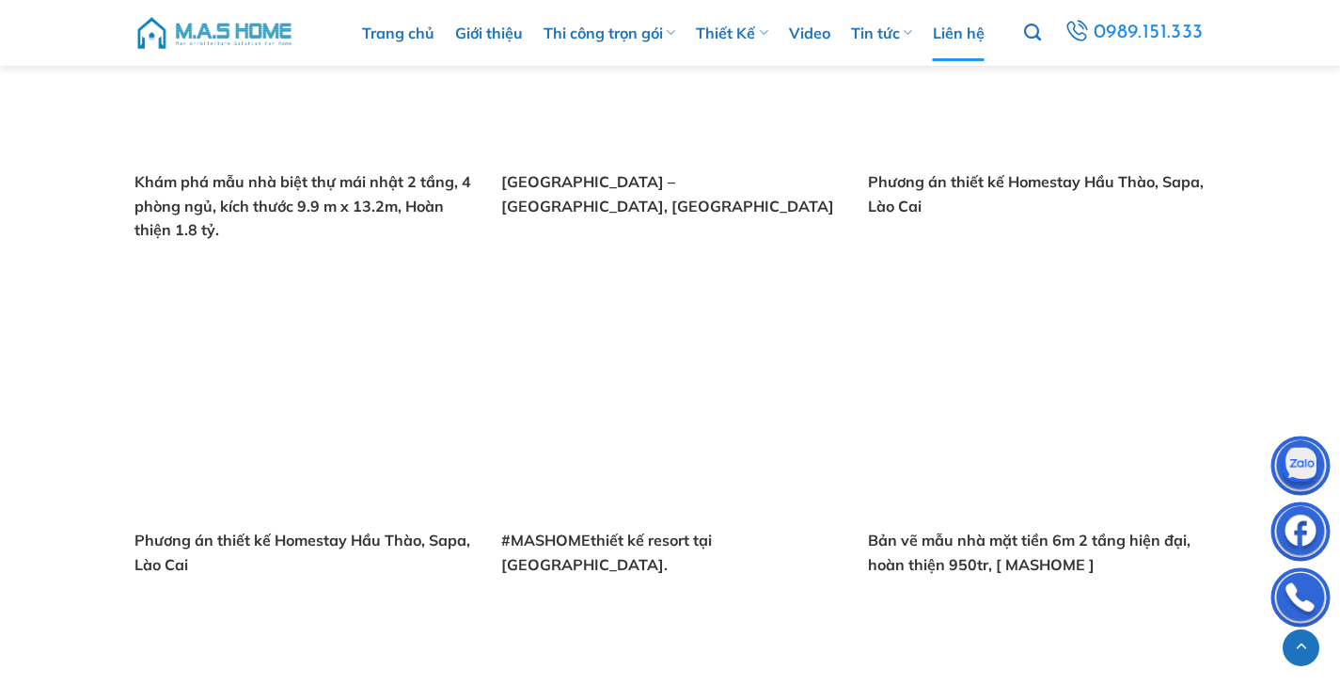
scroll to position [2747, 0]
click at [929, 74] on link "Bản tin doanh nghiệp" at bounding box center [959, 80] width 188 height 36
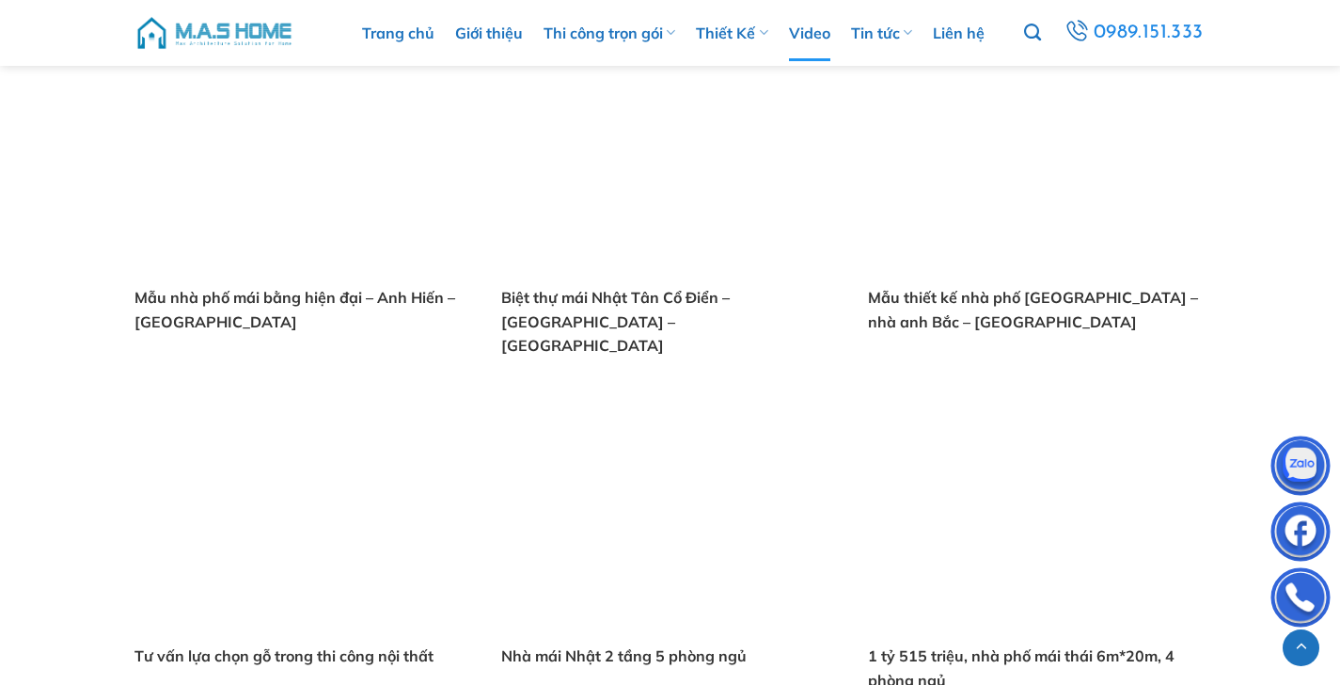
scroll to position [1341, 0]
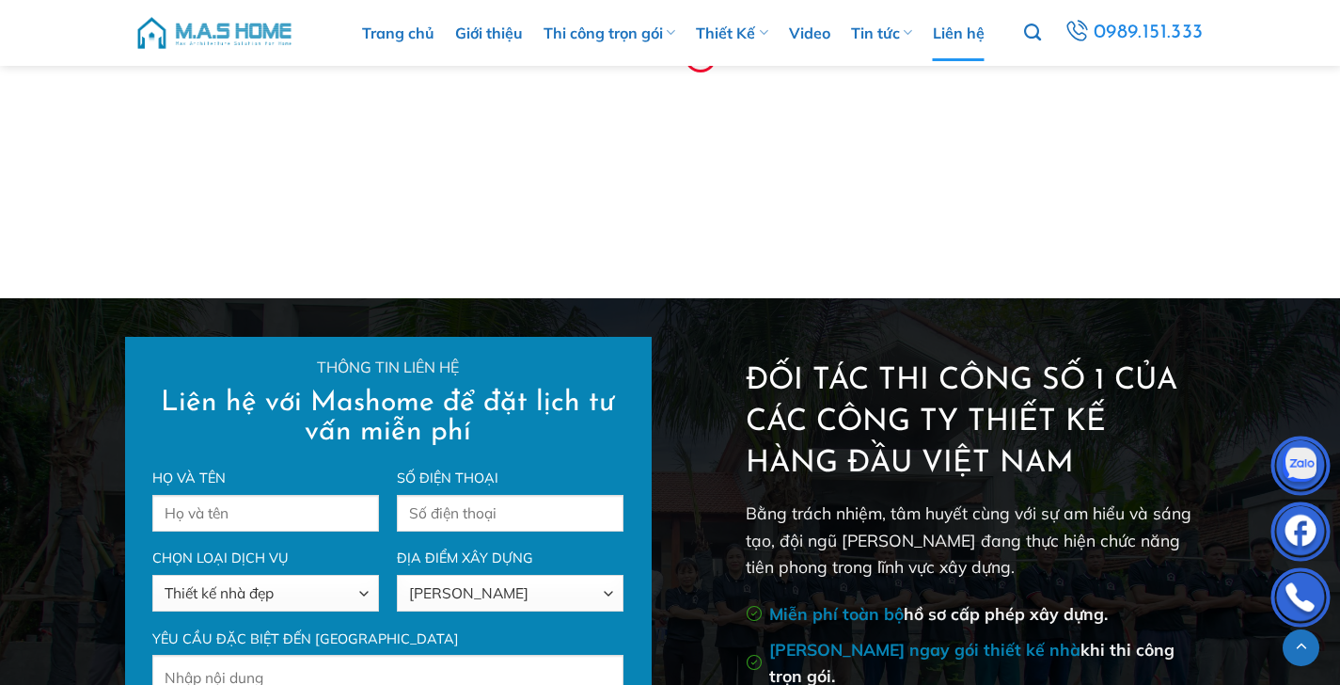
scroll to position [1665, 0]
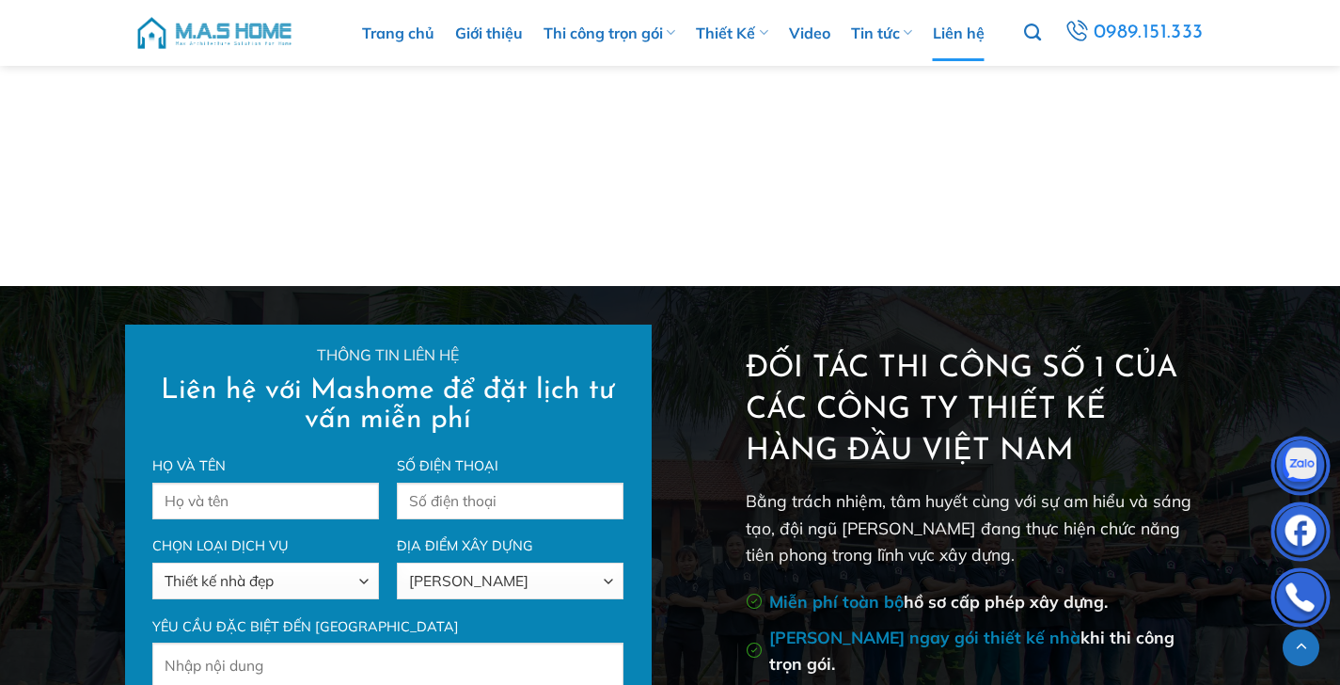
click at [170, 21] on img at bounding box center [214, 33] width 160 height 56
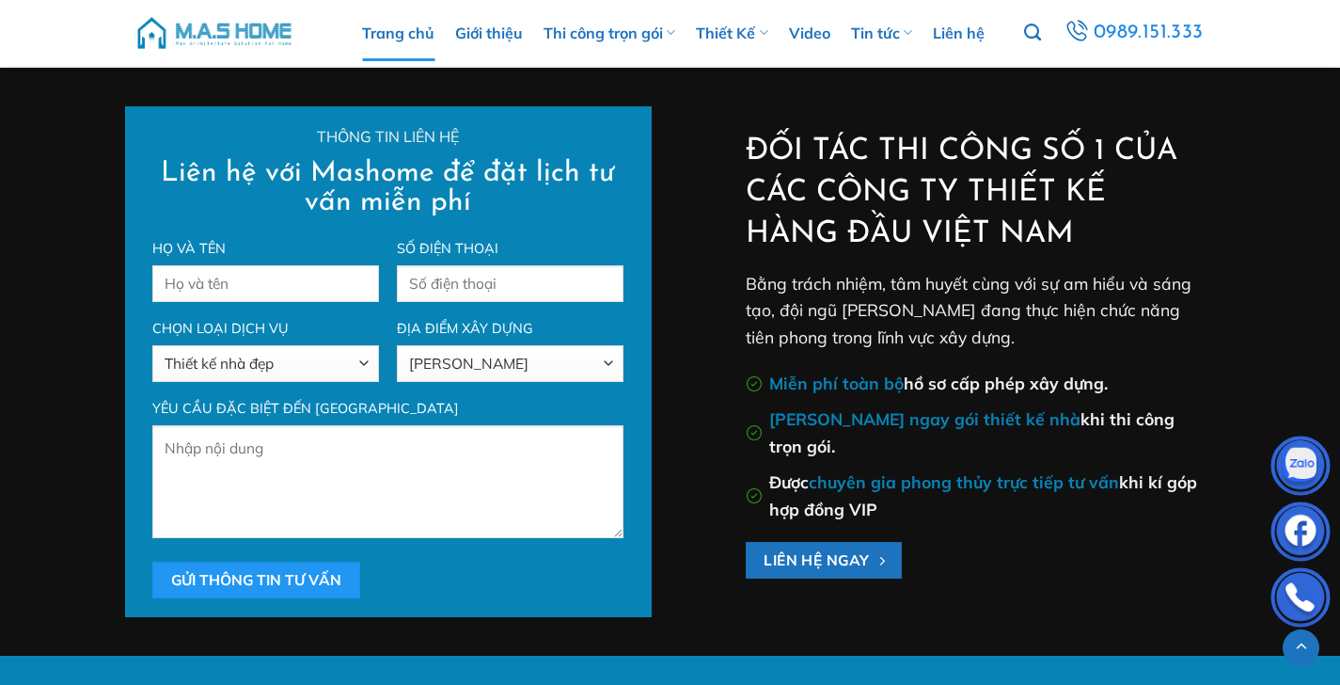
scroll to position [6626, 0]
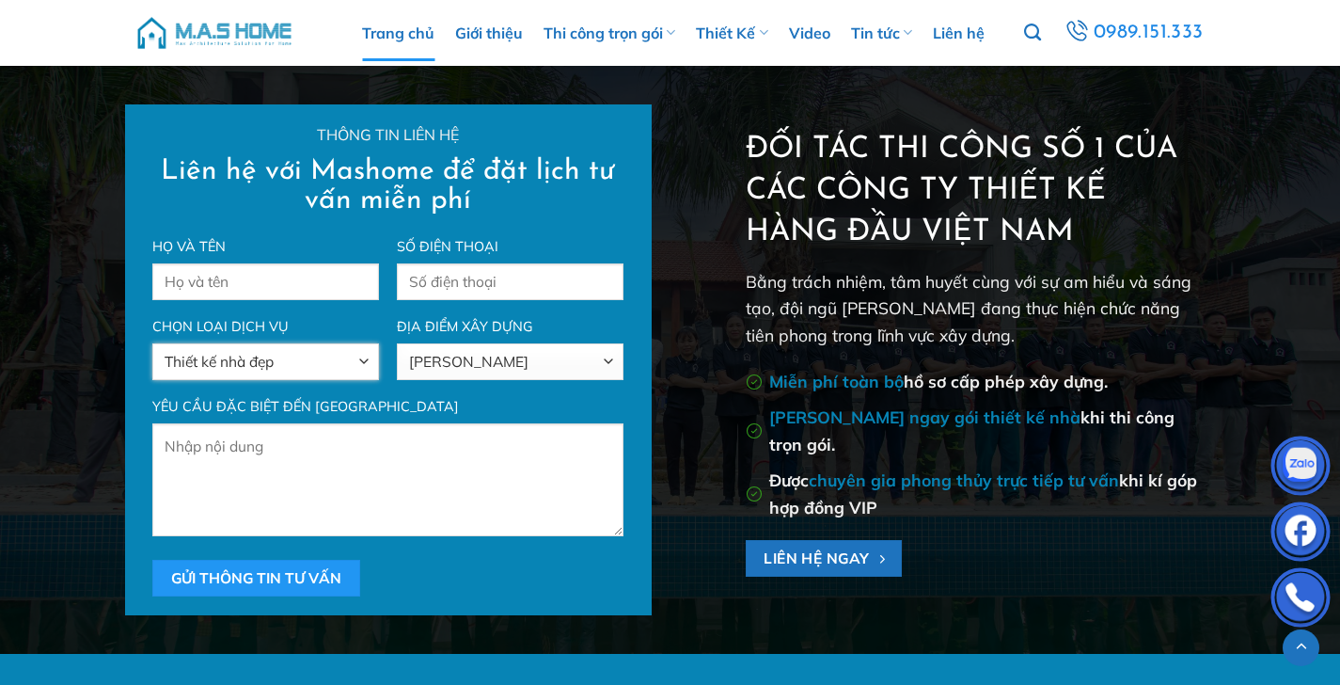
click at [321, 353] on select "Thiết kế nhà đẹp Xây nhà trọn gói Cải tạo nhà ở Giám sát thi công" at bounding box center [265, 361] width 226 height 37
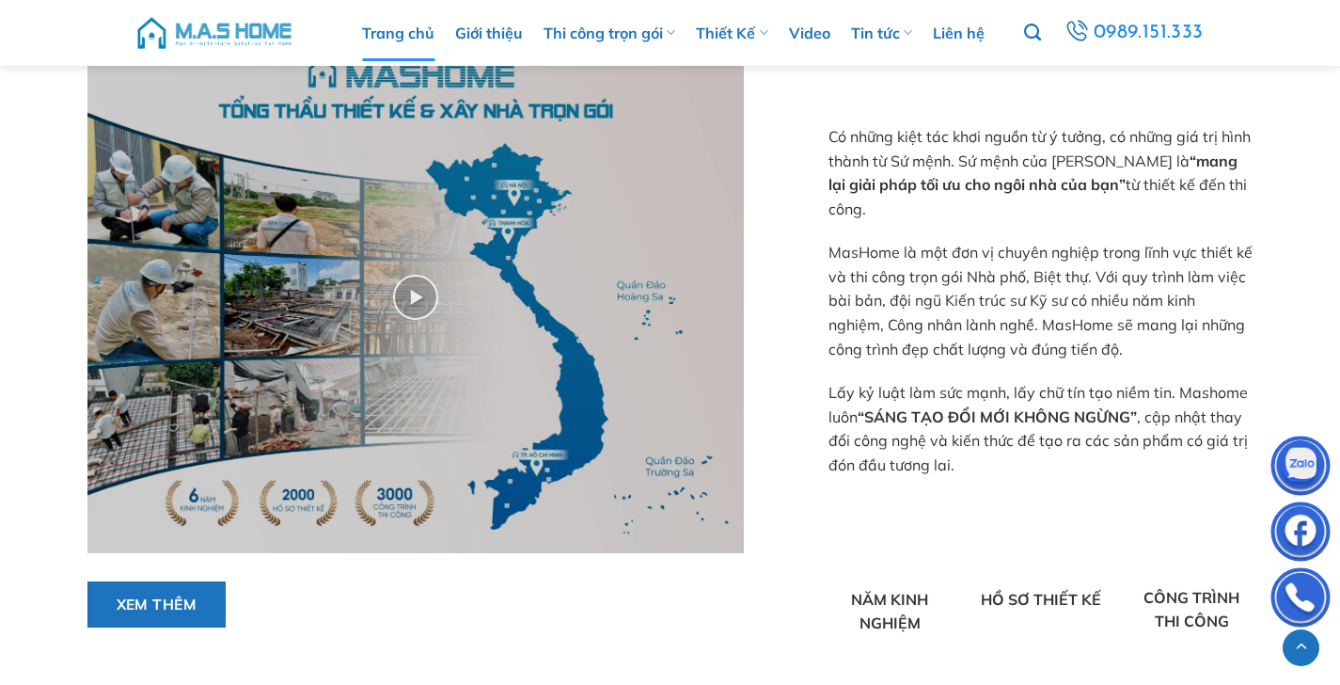
scroll to position [0, 0]
